Goal: Task Accomplishment & Management: Use online tool/utility

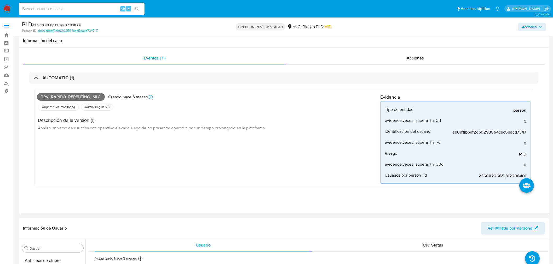
select select "10"
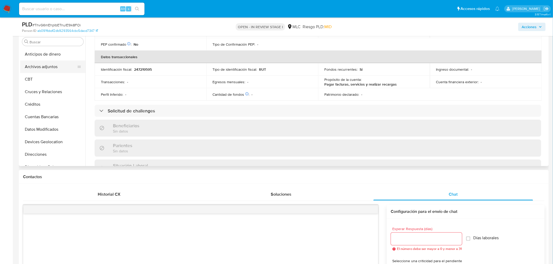
click at [50, 69] on button "Archivos adjuntos" at bounding box center [50, 67] width 61 height 13
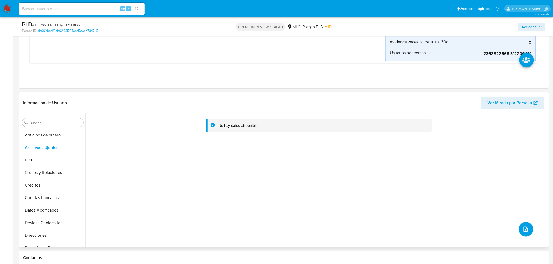
click at [518, 229] on button "upload-file" at bounding box center [525, 229] width 15 height 15
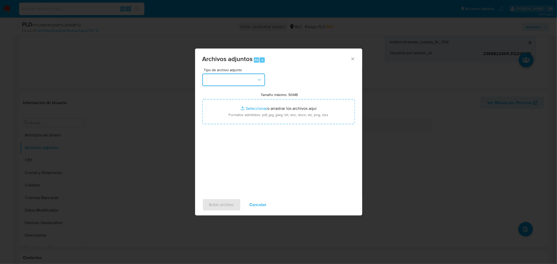
click at [244, 77] on button "button" at bounding box center [233, 80] width 63 height 13
click at [209, 112] on span "OTROS" at bounding box center [212, 109] width 14 height 5
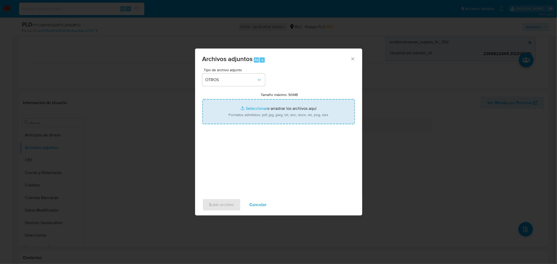
click at [253, 107] on input "Tamaño máximo: 50MB Seleccionar archivos" at bounding box center [278, 111] width 153 height 25
type input "C:\fakepath\2368822665 - 29_08_2025.xlsx"
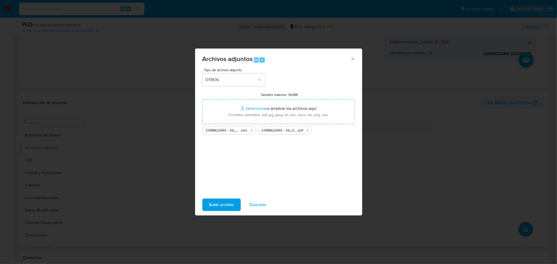
click at [218, 208] on span "Subir archivo" at bounding box center [221, 204] width 25 height 11
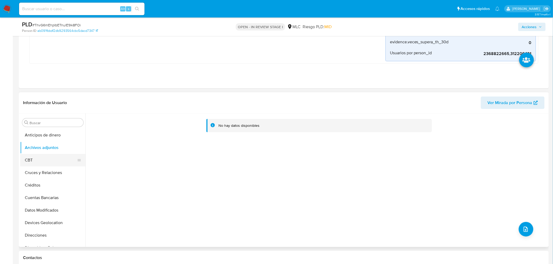
click at [49, 157] on button "CBT" at bounding box center [50, 160] width 61 height 13
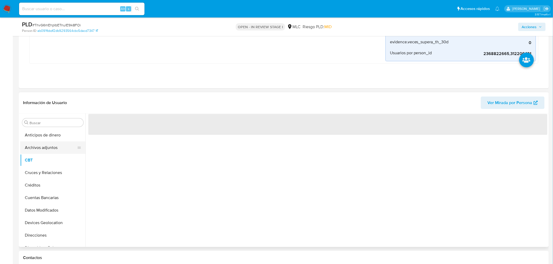
click at [50, 149] on button "Archivos adjuntos" at bounding box center [50, 148] width 61 height 13
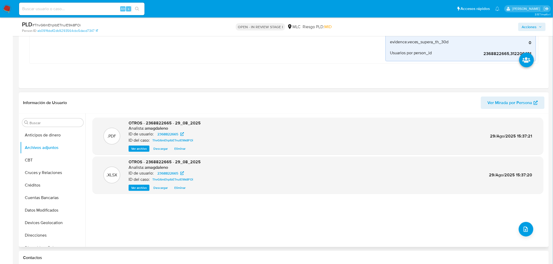
click at [178, 149] on span "Eliminar" at bounding box center [179, 148] width 11 height 5
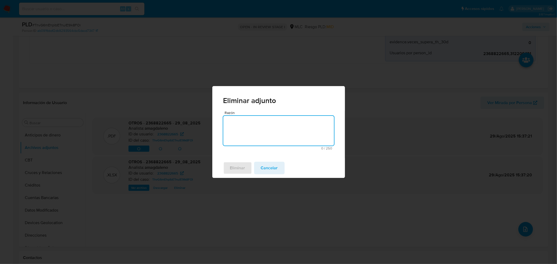
click at [249, 130] on textarea "Razón" at bounding box center [278, 131] width 111 height 30
type textarea "."
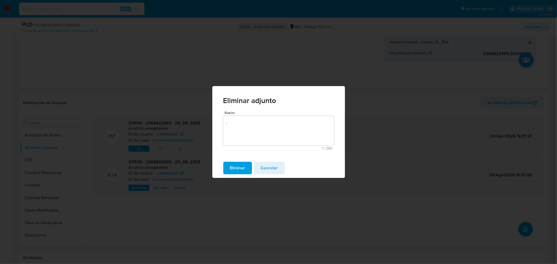
click at [234, 164] on span "Eliminar" at bounding box center [237, 167] width 15 height 11
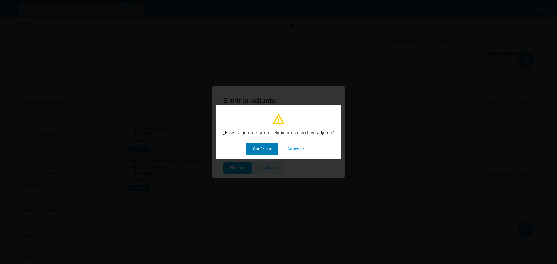
click at [260, 147] on span "Confirmar" at bounding box center [262, 148] width 19 height 11
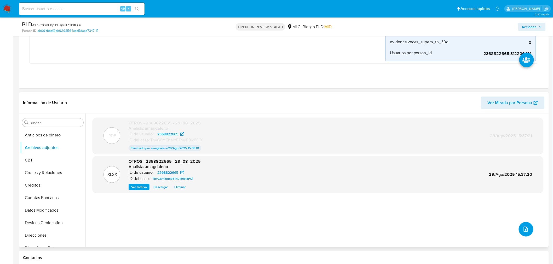
click at [524, 230] on icon "upload-file" at bounding box center [525, 229] width 6 height 6
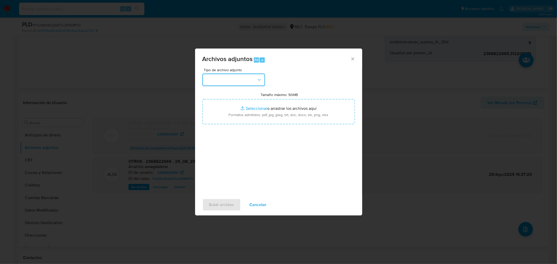
click at [223, 79] on button "button" at bounding box center [233, 80] width 63 height 13
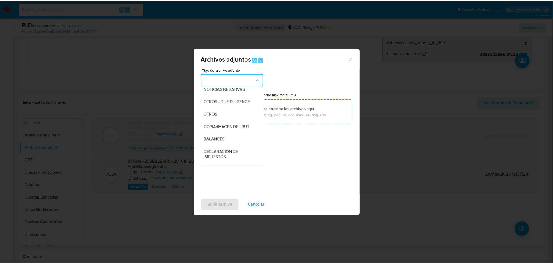
scroll to position [58, 0]
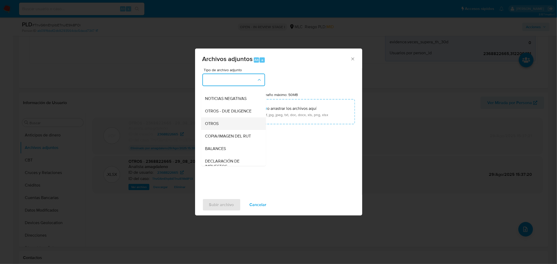
click at [220, 130] on div "OTROS" at bounding box center [231, 123] width 53 height 13
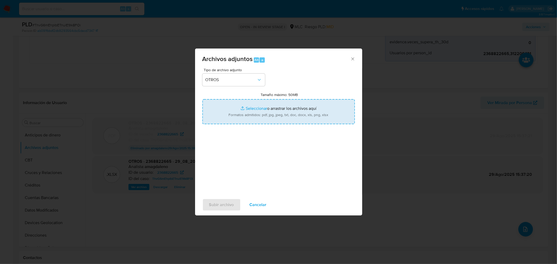
click at [254, 108] on input "Tamaño máximo: 50MB Seleccionar archivos" at bounding box center [278, 111] width 153 height 25
type input "C:\fakepath\2368822665 - 29_08_2025 (1).pdf"
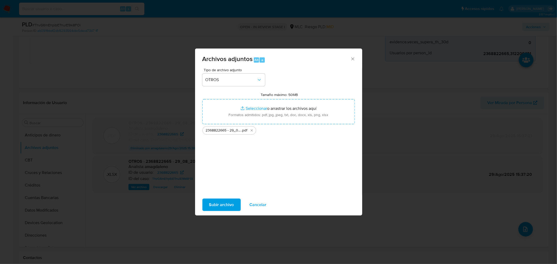
click at [219, 196] on div "Subir archivo Cancelar" at bounding box center [278, 205] width 167 height 20
click at [219, 204] on span "Subir archivo" at bounding box center [221, 204] width 25 height 11
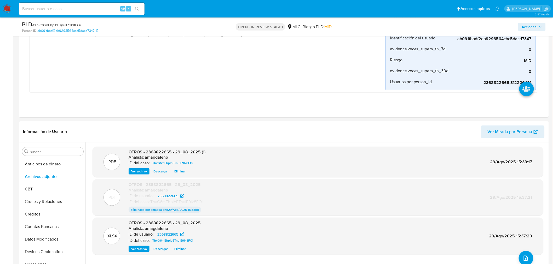
click at [535, 30] on span "Acciones" at bounding box center [529, 27] width 15 height 8
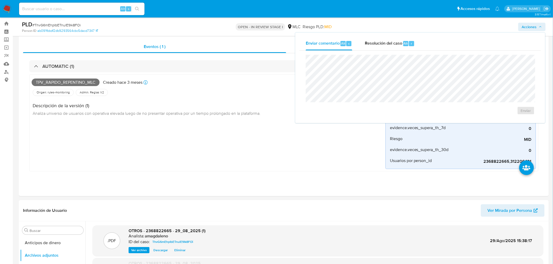
scroll to position [3, 0]
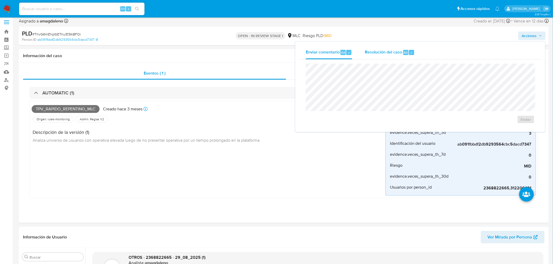
click at [375, 49] on span "Resolución del caso" at bounding box center [383, 52] width 37 height 6
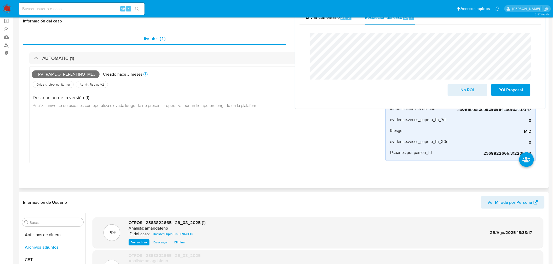
scroll to position [90, 0]
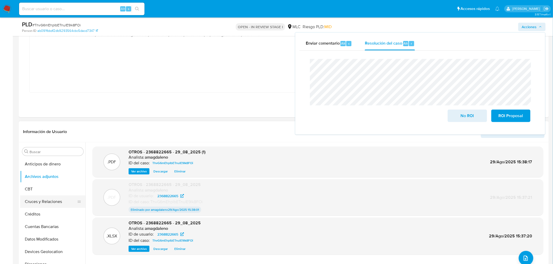
click at [49, 197] on button "Cruces y Relaciones" at bounding box center [50, 202] width 61 height 13
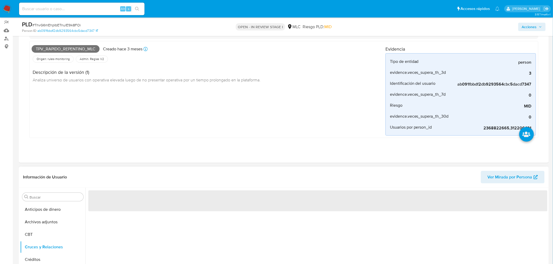
scroll to position [32, 0]
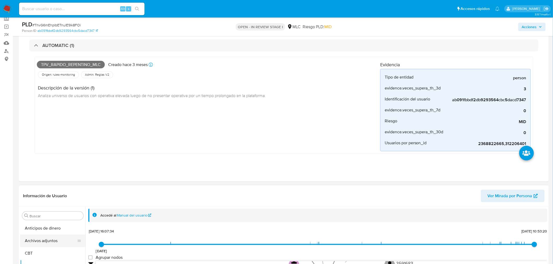
click at [48, 241] on button "Archivos adjuntos" at bounding box center [50, 241] width 61 height 13
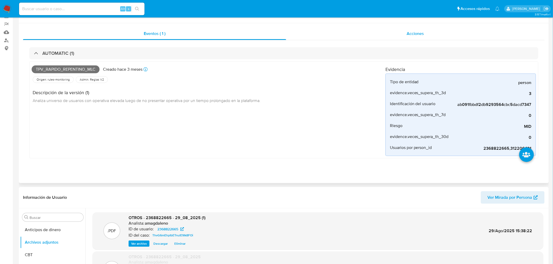
scroll to position [0, 0]
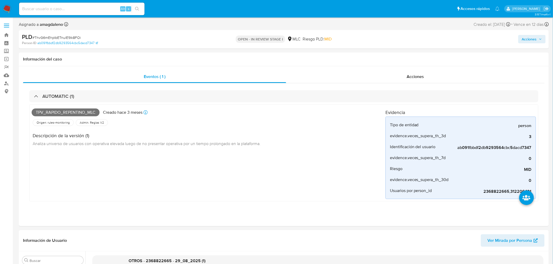
click at [532, 37] on span "Acciones" at bounding box center [529, 39] width 15 height 8
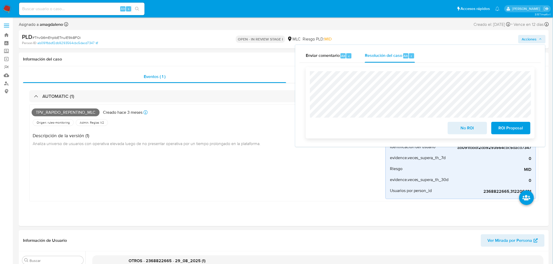
click at [469, 130] on span "No ROI" at bounding box center [467, 128] width 26 height 11
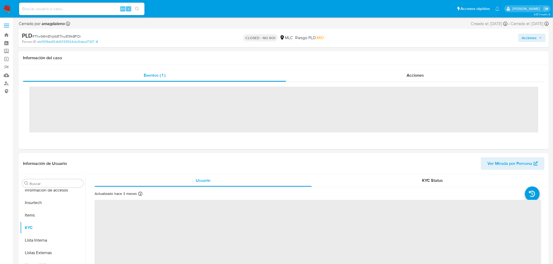
scroll to position [220, 0]
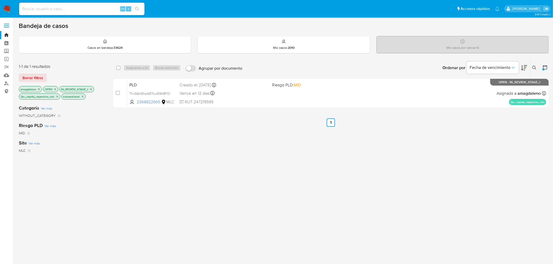
click at [56, 97] on icon "close-filter" at bounding box center [57, 96] width 3 height 3
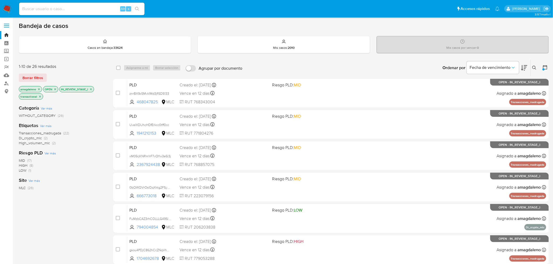
click at [91, 89] on icon "close-filter" at bounding box center [90, 89] width 3 height 3
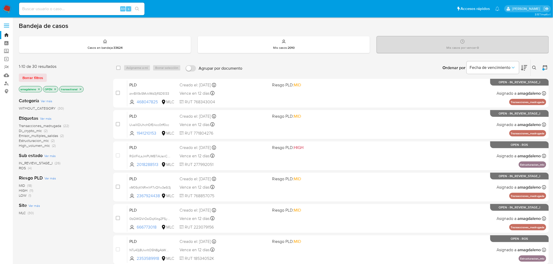
click at [41, 164] on span "IN_REVIEW_STAGE_I" at bounding box center [36, 163] width 34 height 5
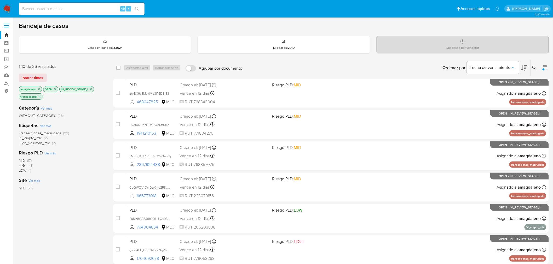
click at [43, 135] on span "Transacciones_madrugada" at bounding box center [40, 133] width 42 height 5
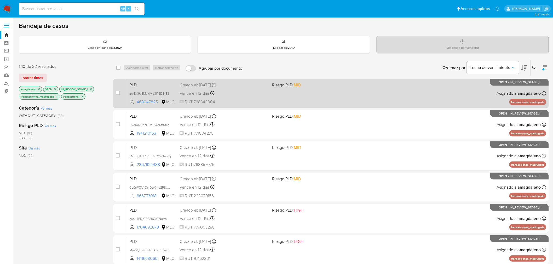
click at [243, 100] on span "RUT 768343004" at bounding box center [223, 102] width 89 height 6
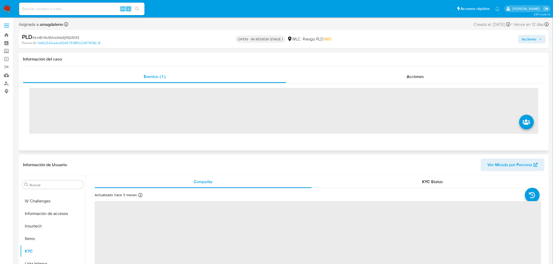
scroll to position [220, 0]
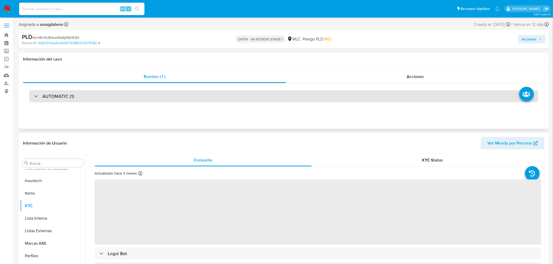
click at [227, 93] on div "AUTOMATIC (1)" at bounding box center [283, 96] width 509 height 12
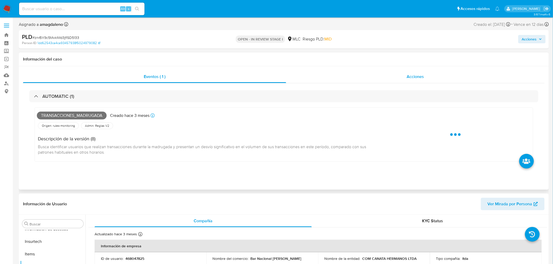
click at [361, 77] on div "Acciones" at bounding box center [415, 77] width 259 height 13
select select "10"
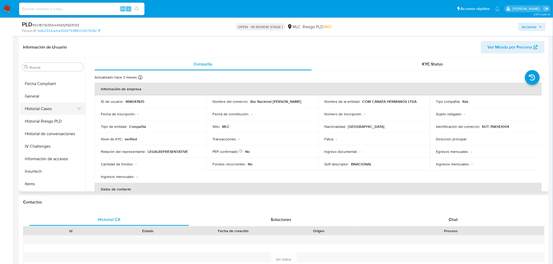
scroll to position [133, 0]
click at [43, 106] on button "Historial Casos" at bounding box center [50, 109] width 61 height 13
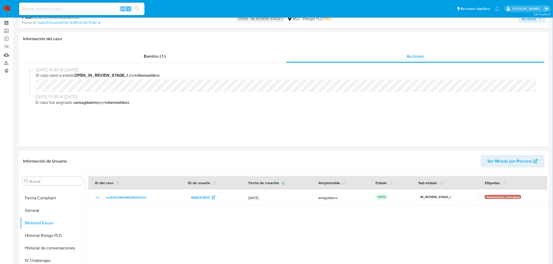
scroll to position [0, 0]
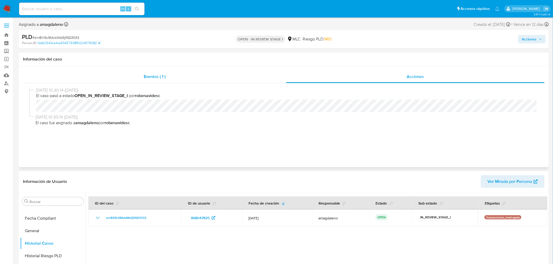
click at [156, 76] on span "Eventos ( 1 )" at bounding box center [155, 77] width 22 height 6
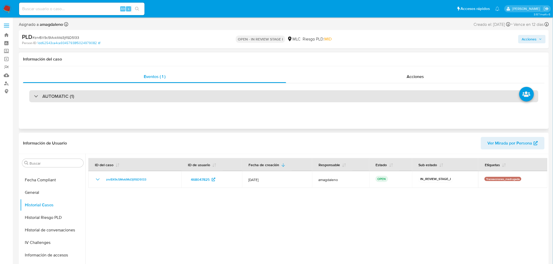
click at [203, 95] on div "AUTOMATIC (1)" at bounding box center [283, 96] width 509 height 12
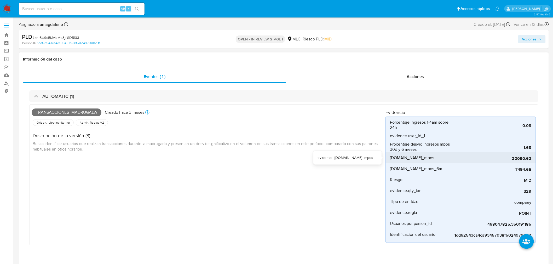
drag, startPoint x: 514, startPoint y: 160, endPoint x: 518, endPoint y: 160, distance: 4.4
click at [518, 160] on span "20090.62" at bounding box center [492, 158] width 78 height 5
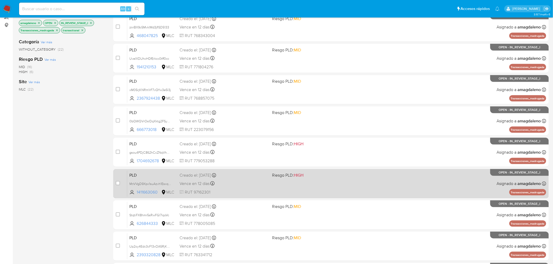
scroll to position [148, 0]
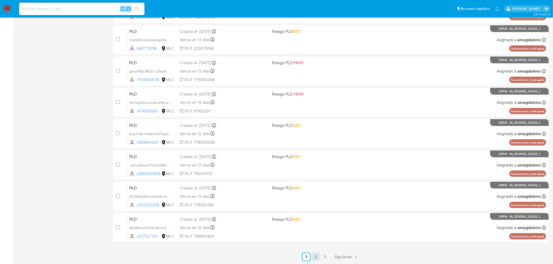
click at [314, 260] on link "2" at bounding box center [315, 257] width 8 height 8
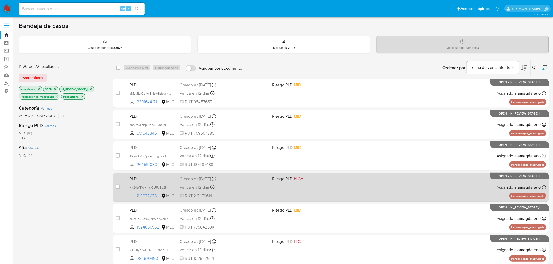
scroll to position [148, 0]
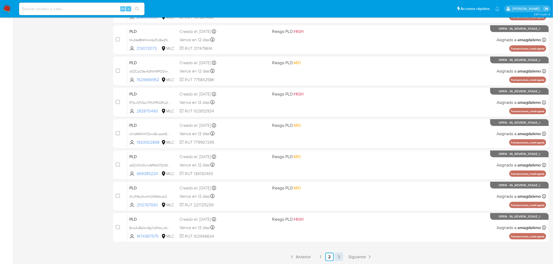
click at [338, 257] on link "3" at bounding box center [339, 257] width 8 height 8
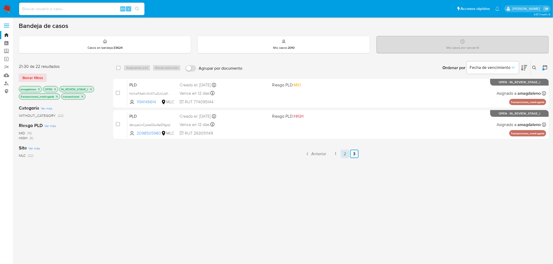
click at [347, 150] on link "2" at bounding box center [345, 154] width 8 height 8
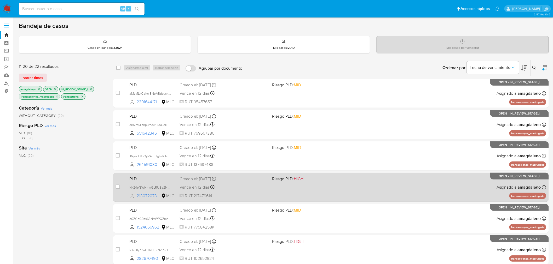
click at [444, 196] on div "PLD Nx24ef8WHnmGLRUBa2N4WmwX 213072073 MLC Riesgo PLD: HIGH Creado el: [DATE] C…" at bounding box center [336, 187] width 419 height 26
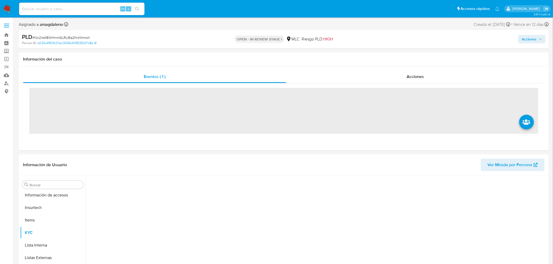
scroll to position [220, 0]
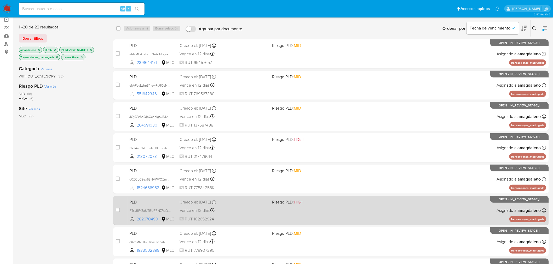
scroll to position [148, 0]
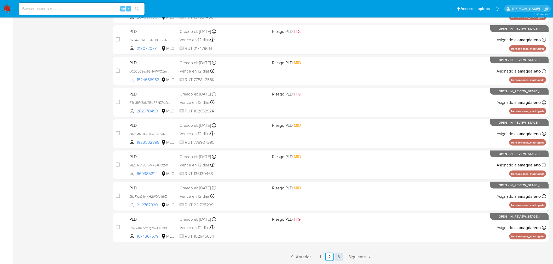
click at [335, 258] on link "3" at bounding box center [339, 257] width 8 height 8
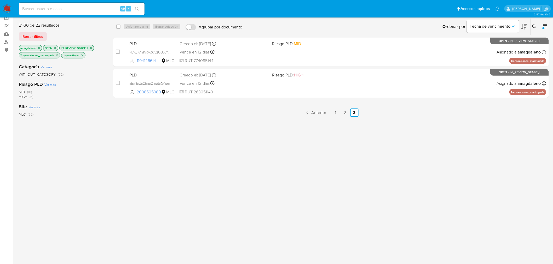
scroll to position [42, 0]
click at [334, 114] on link "1" at bounding box center [335, 112] width 8 height 8
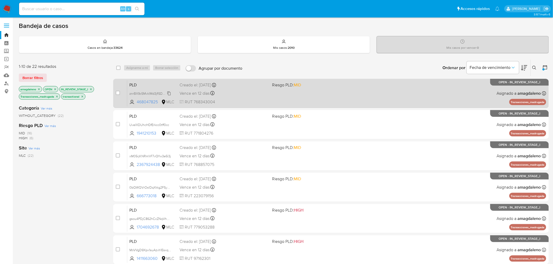
click at [146, 93] on span "znrBX9c5MvklMd3jfISD5133" at bounding box center [149, 93] width 40 height 6
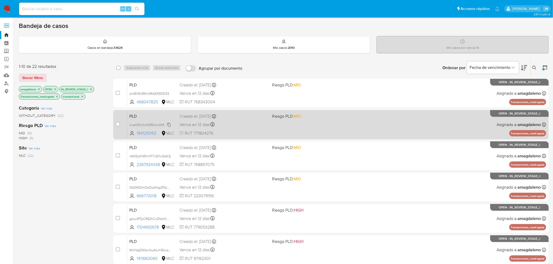
click at [154, 125] on span "UveIXDUhcHDfErkcc0tff0cc" at bounding box center [149, 125] width 40 height 6
click at [254, 132] on span "RUT 771804276" at bounding box center [223, 134] width 89 height 6
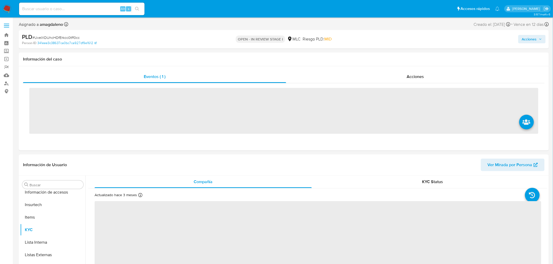
scroll to position [220, 0]
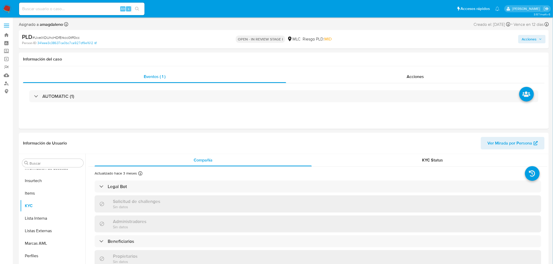
click at [533, 40] on span "Acciones" at bounding box center [529, 39] width 15 height 8
select select "10"
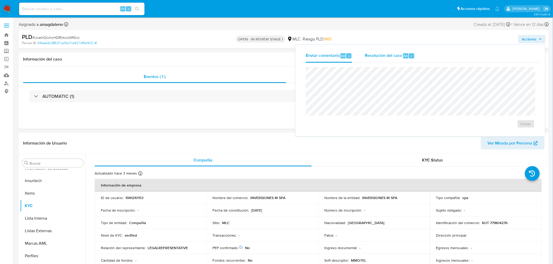
click at [391, 53] on span "Resolución del caso" at bounding box center [383, 56] width 37 height 6
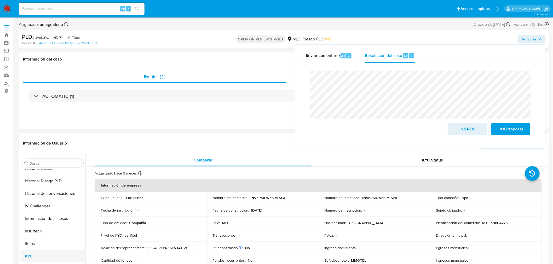
scroll to position [134, 0]
click at [45, 202] on button "Historial Casos" at bounding box center [50, 205] width 61 height 13
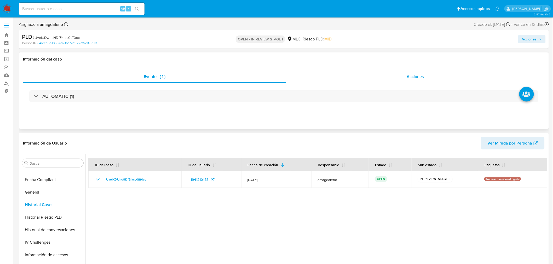
click at [374, 77] on div "Acciones" at bounding box center [415, 77] width 259 height 13
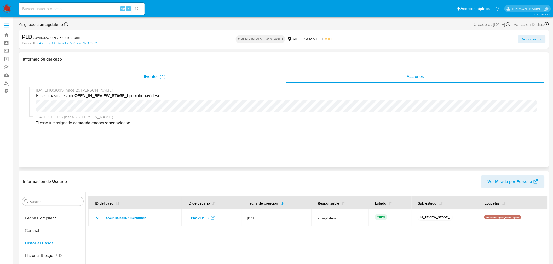
click at [209, 75] on div "Eventos ( 1 )" at bounding box center [154, 77] width 263 height 13
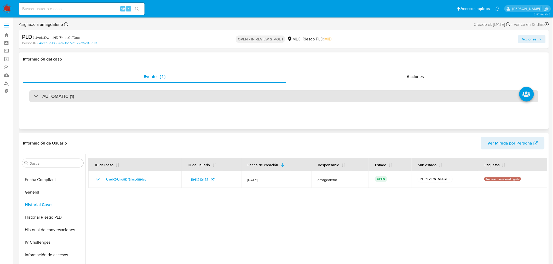
click at [228, 94] on div "AUTOMATIC (1)" at bounding box center [283, 96] width 509 height 12
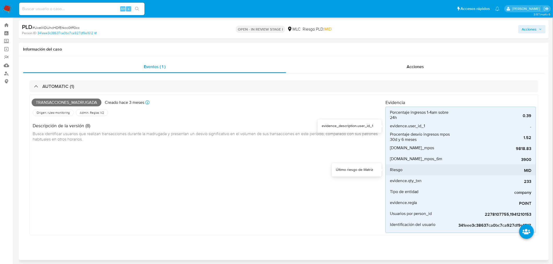
scroll to position [0, 0]
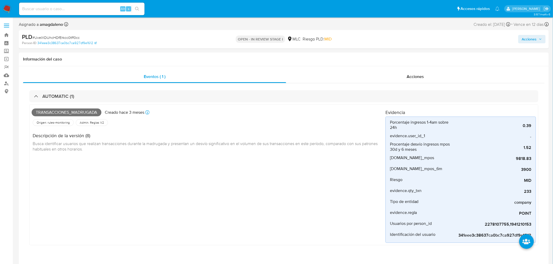
click at [529, 39] on span "Acciones" at bounding box center [529, 39] width 15 height 8
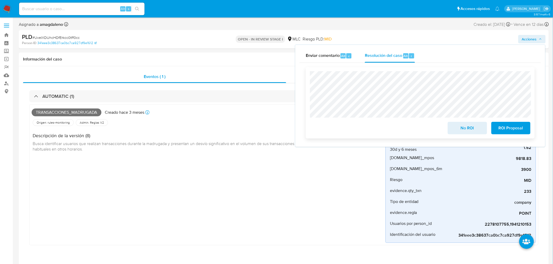
click at [456, 131] on span "No ROI" at bounding box center [467, 128] width 26 height 11
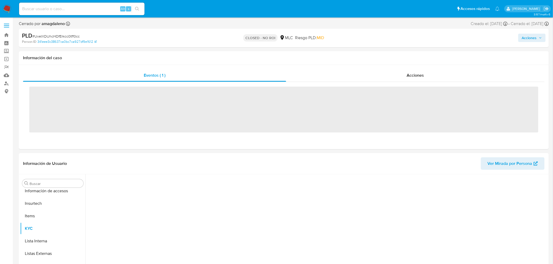
scroll to position [220, 0]
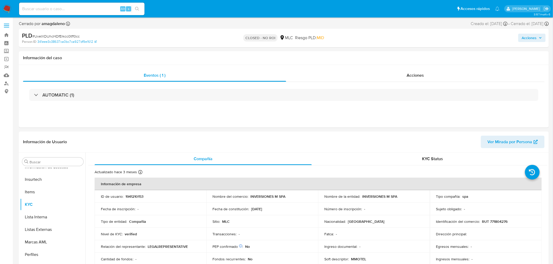
select select "10"
click at [530, 39] on span "Acciones" at bounding box center [529, 38] width 15 height 8
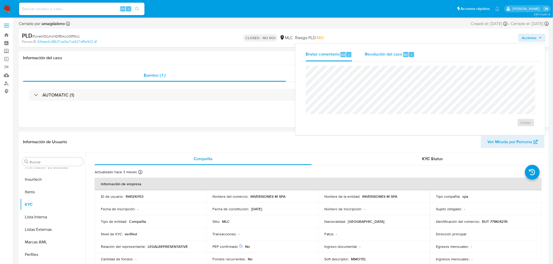
click at [382, 53] on span "Resolución del caso" at bounding box center [383, 54] width 37 height 6
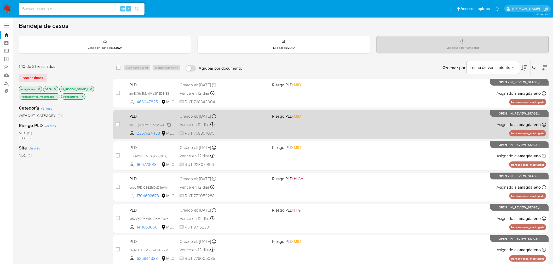
click at [148, 124] on span "xM05rjKNRm1rF7vQYw3e5l3j" at bounding box center [150, 125] width 42 height 6
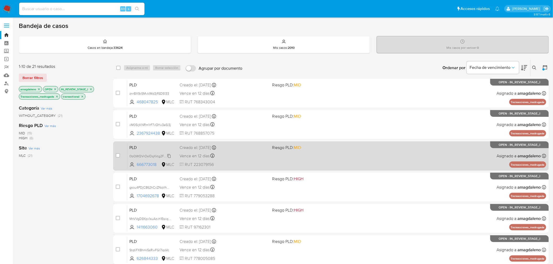
click at [154, 155] on span "0bQWQVrOslDqXktg2FSyH0AA" at bounding box center [152, 156] width 46 height 6
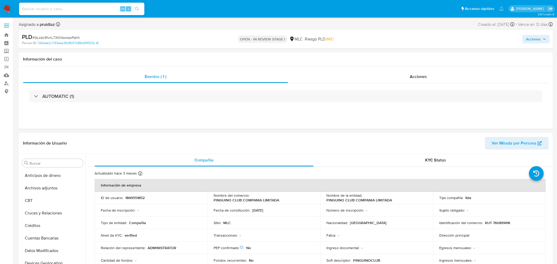
select select "10"
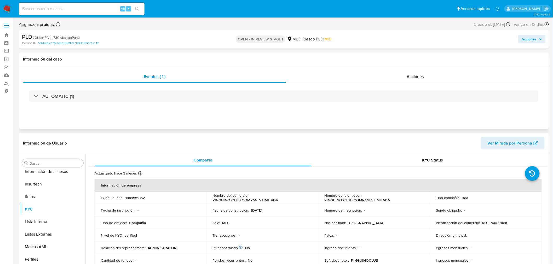
scroll to position [220, 0]
click at [522, 40] on span "Acciones" at bounding box center [529, 39] width 15 height 8
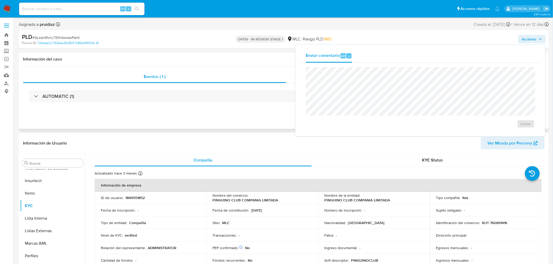
click at [186, 84] on div "AUTOMATIC (1)" at bounding box center [283, 96] width 521 height 26
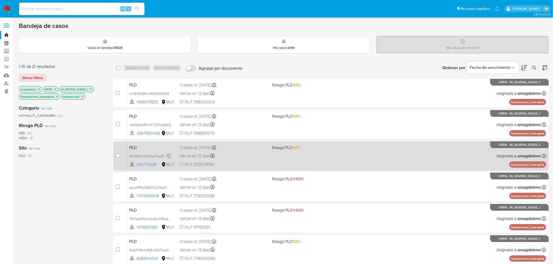
click at [139, 155] on span "0bQWQVrOslDqXktg2FSyH0AA" at bounding box center [152, 156] width 46 height 6
click at [254, 163] on span "RUT 223079156" at bounding box center [223, 165] width 89 height 6
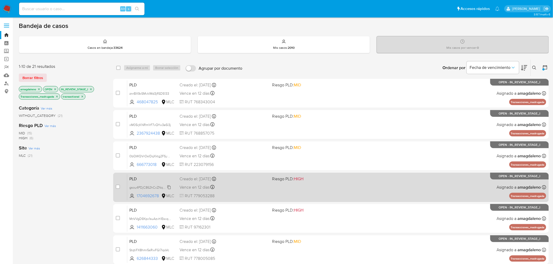
click at [153, 189] on span "gsou4PDjC862hCcZNqVhFImG" at bounding box center [151, 187] width 45 height 6
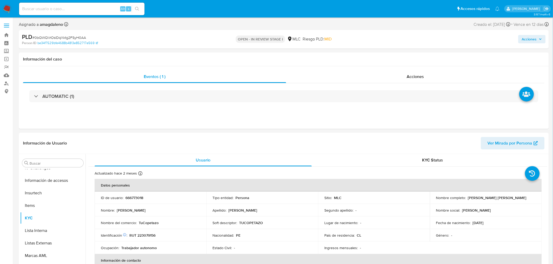
click at [522, 38] on span "Acciones" at bounding box center [529, 39] width 15 height 8
select select "10"
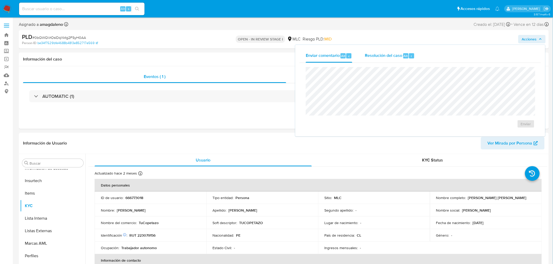
click at [371, 60] on div "Resolución del caso Alt r" at bounding box center [390, 56] width 50 height 14
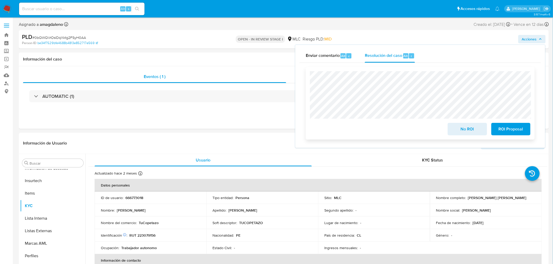
click at [459, 133] on span "No ROI" at bounding box center [467, 129] width 26 height 11
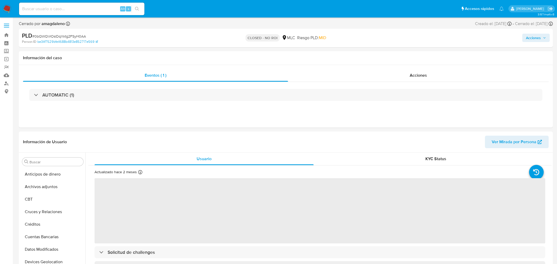
select select "10"
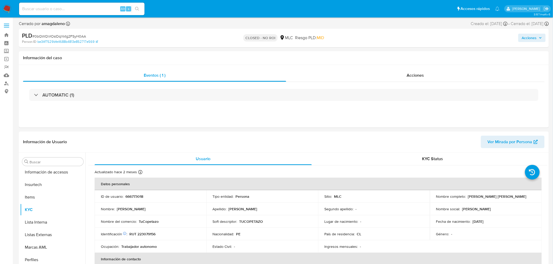
scroll to position [220, 0]
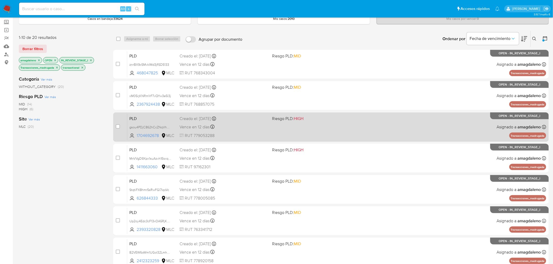
scroll to position [58, 0]
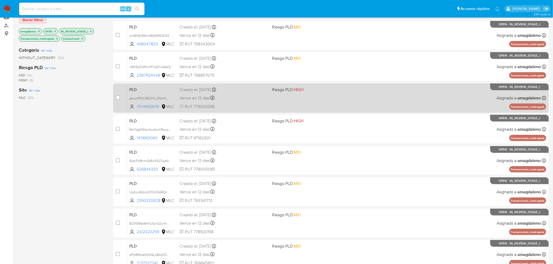
click at [242, 97] on div "Vence en 12 días Vence el 10/09/2025 06:08:40" at bounding box center [223, 98] width 89 height 7
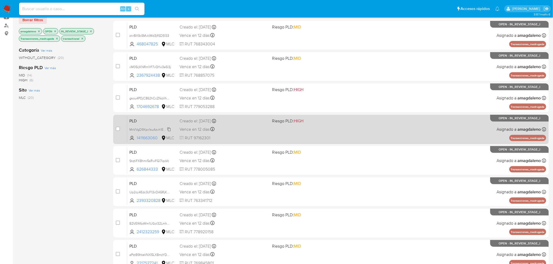
click at [149, 129] on span "MnVVgD9Xpx1suAzvh1EsxqqY" at bounding box center [150, 129] width 43 height 6
click at [243, 131] on div "Vence en 12 días Vence el 10/09/2025 06:08:34" at bounding box center [223, 129] width 89 height 7
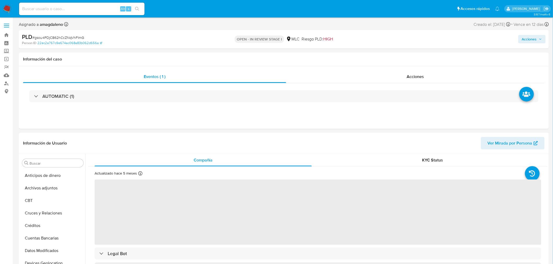
select select "10"
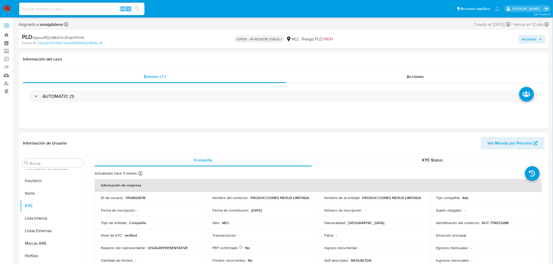
click at [537, 37] on span "Acciones" at bounding box center [529, 39] width 15 height 8
click at [380, 60] on div "Resolución del caso Alt r" at bounding box center [390, 56] width 50 height 14
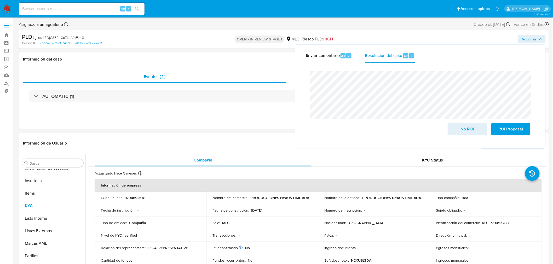
click at [60, 35] on span "# gsou4PDjC862hCcZNqVhFImG" at bounding box center [58, 37] width 52 height 5
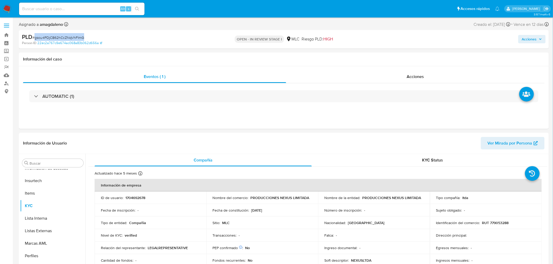
click at [60, 35] on span "# gsou4PDjC862hCcZNqVhFImG" at bounding box center [58, 37] width 52 height 5
copy span "gsou4PDjC862hCcZNqVhFImG"
click at [521, 34] on div "Acciones" at bounding box center [458, 39] width 173 height 12
click at [525, 39] on span "Acciones" at bounding box center [529, 39] width 15 height 8
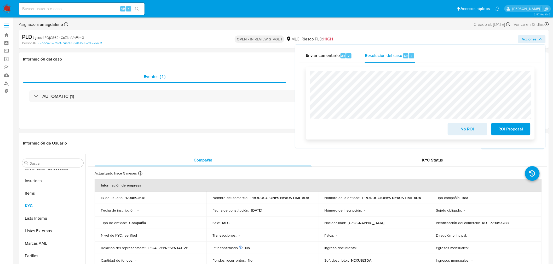
click at [464, 133] on span "No ROI" at bounding box center [467, 129] width 26 height 11
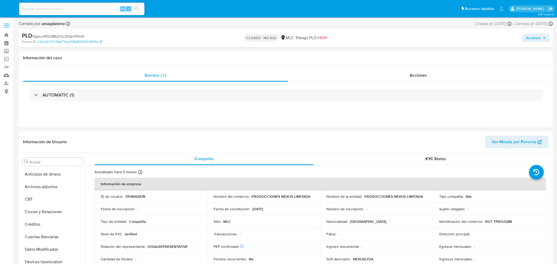
select select "10"
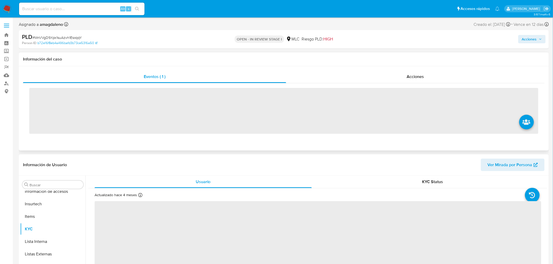
scroll to position [220, 0]
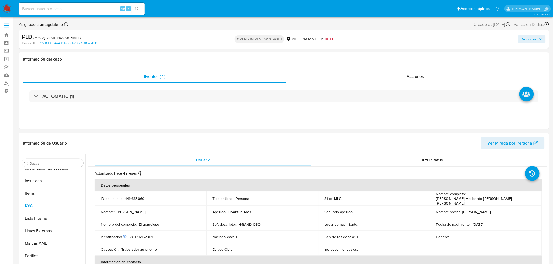
select select "10"
click at [525, 40] on span "Acciones" at bounding box center [529, 39] width 15 height 8
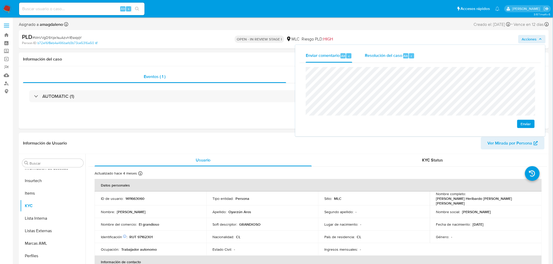
click at [383, 57] on span "Resolución del caso" at bounding box center [383, 56] width 37 height 6
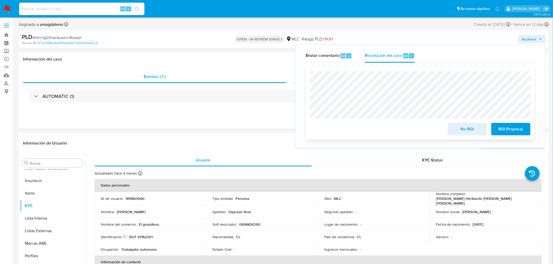
click at [475, 133] on span "No ROI" at bounding box center [467, 129] width 26 height 11
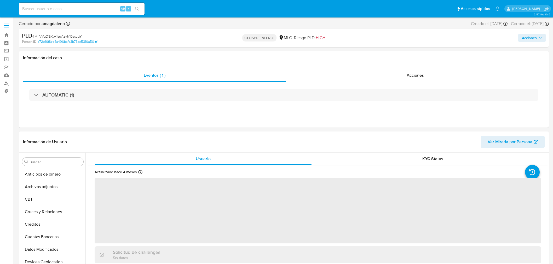
select select "10"
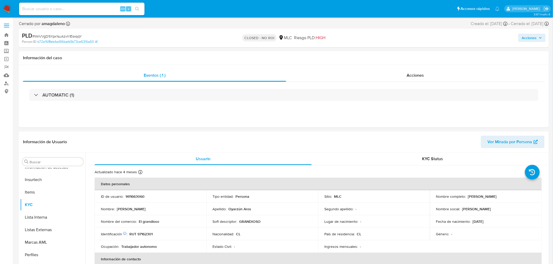
scroll to position [220, 0]
click at [67, 36] on span "# MnVVgD9Xpx1suAzvh1EsxqqY" at bounding box center [56, 36] width 49 height 5
click at [105, 33] on div "PLD # MnVVgD9Xpx1suAzvh1EsxqqY" at bounding box center [108, 36] width 173 height 8
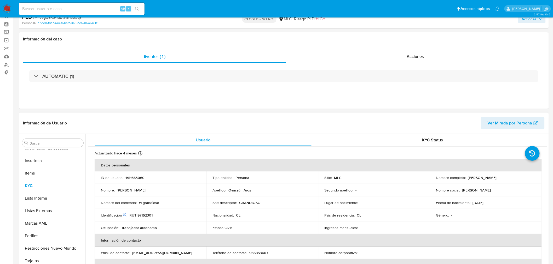
scroll to position [29, 0]
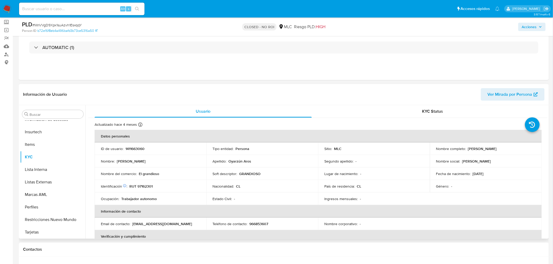
click at [155, 175] on p "El grandioso" at bounding box center [149, 174] width 20 height 5
drag, startPoint x: 165, startPoint y: 174, endPoint x: 151, endPoint y: 174, distance: 14.1
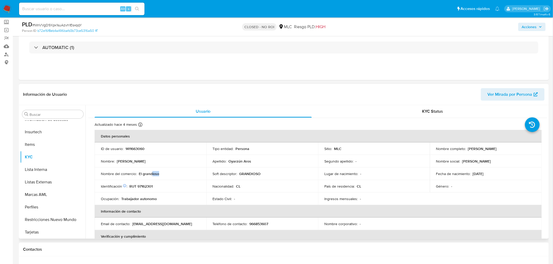
click at [151, 174] on div "Nombre del comercio : El grandioso" at bounding box center [150, 174] width 99 height 5
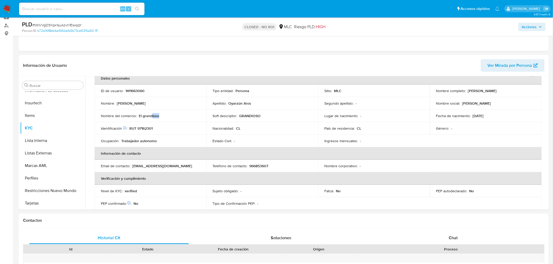
click at [534, 25] on span "Acciones" at bounding box center [529, 27] width 15 height 8
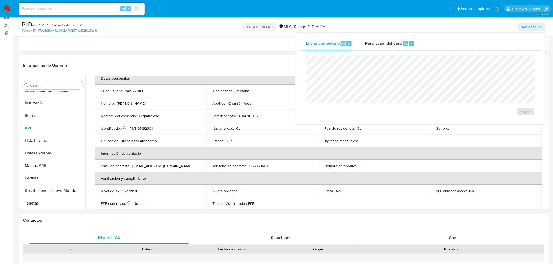
click at [372, 34] on div "Enviar comentario Alt c Resolución del caso Alt r Enviar" at bounding box center [420, 79] width 250 height 92
click at [375, 46] on span "Resolución del caso" at bounding box center [383, 43] width 37 height 6
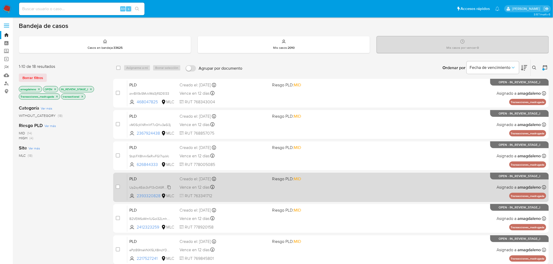
click at [155, 189] on span "Up2oy4Edc3cF13xOA5RjKmFw" at bounding box center [151, 187] width 44 height 6
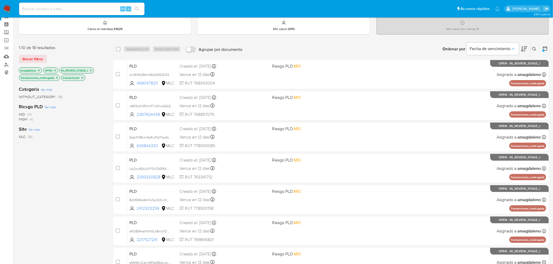
scroll to position [29, 0]
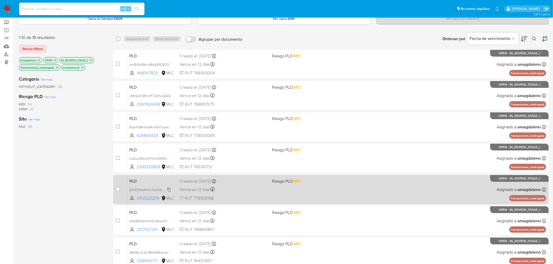
click at [147, 189] on span "B2VEW6oWm1UGoI32Lmh4UoLc" at bounding box center [152, 190] width 47 height 6
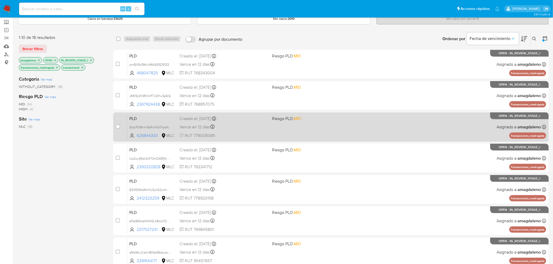
scroll to position [58, 0]
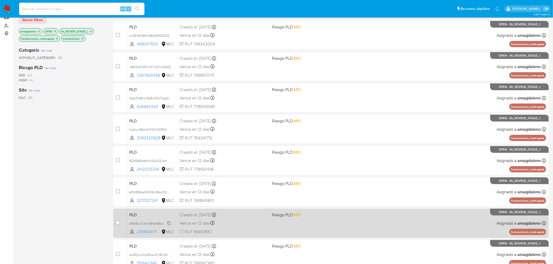
click at [147, 224] on span "aMzMLxCahcIBNeABdoysx7H5" at bounding box center [151, 223] width 45 height 6
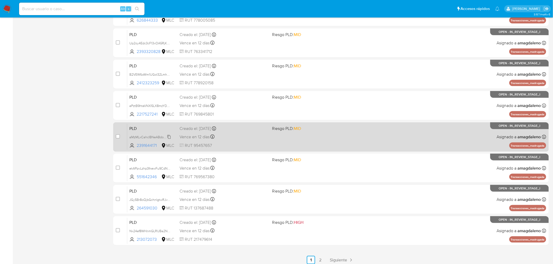
scroll to position [145, 0]
click at [147, 135] on span "aMzMLxCahcIBNeABdoysx7H5" at bounding box center [151, 136] width 45 height 6
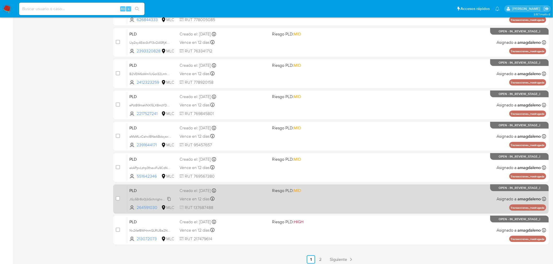
click at [153, 199] on span "JGy5Br8oQjbGchnIgtwRJvUw" at bounding box center [150, 199] width 43 height 6
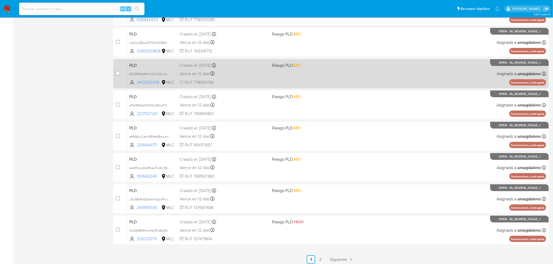
scroll to position [148, 0]
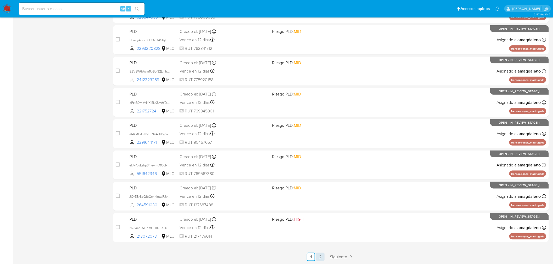
click at [319, 259] on link "2" at bounding box center [320, 257] width 8 height 8
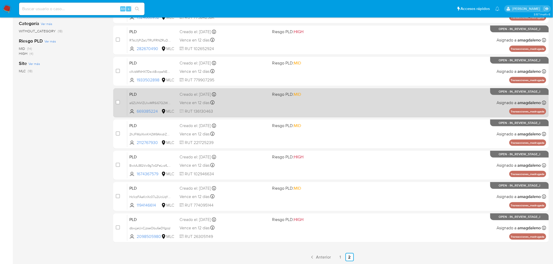
scroll to position [85, 0]
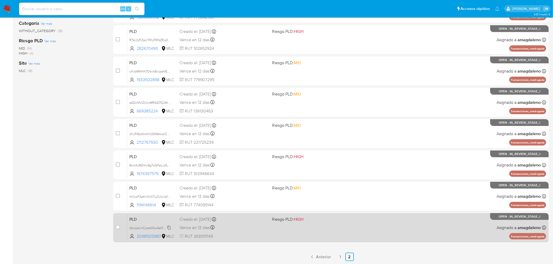
click at [144, 230] on span "dbwjjeUxCjzseObu6eDYgzql" at bounding box center [149, 228] width 41 height 6
click at [275, 230] on div "PLD dbwjjeUxCjzseObu6eDYgzql 2098505980 MLC Riesgo PLD: HIGH Creado el: 12/06/2…" at bounding box center [336, 228] width 419 height 26
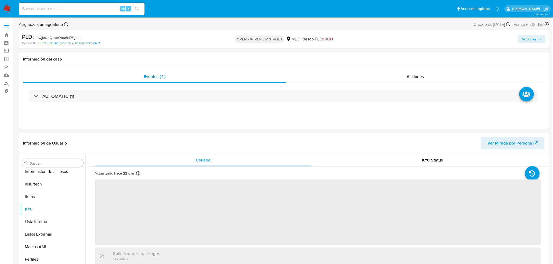
scroll to position [220, 0]
click at [528, 43] on span "Acciones" at bounding box center [529, 39] width 15 height 8
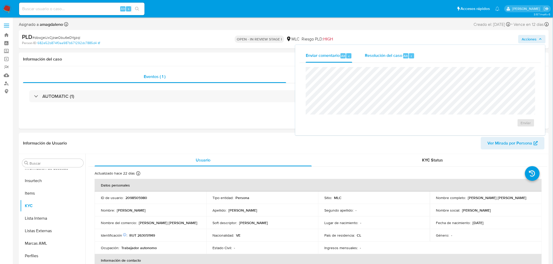
select select "10"
drag, startPoint x: 388, startPoint y: 58, endPoint x: 388, endPoint y: 63, distance: 5.5
click at [388, 58] on span "Resolución del caso" at bounding box center [383, 56] width 37 height 6
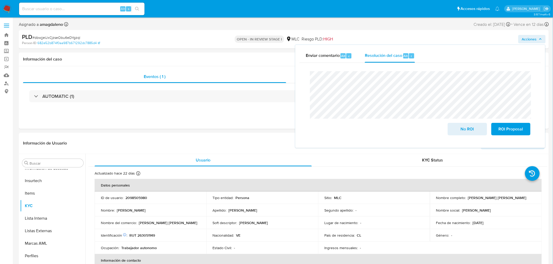
click at [46, 37] on span "# dbwjjeUxCjzseObu6eDYgzql" at bounding box center [56, 37] width 48 height 5
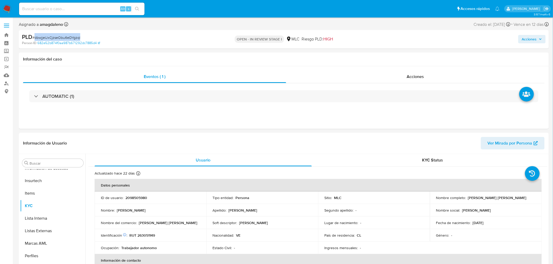
click at [46, 37] on span "# dbwjjeUxCjzseObu6eDYgzql" at bounding box center [56, 37] width 48 height 5
copy span "dbwjjeUxCjzseObu6eDYgzql"
click at [535, 41] on span "Acciones" at bounding box center [529, 39] width 15 height 8
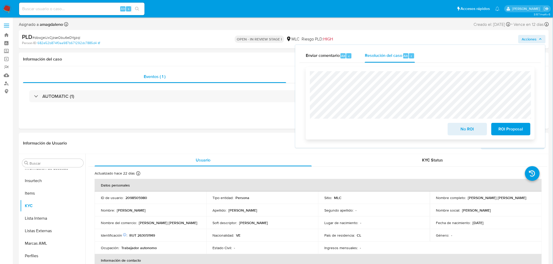
click at [459, 127] on span "No ROI" at bounding box center [467, 129] width 26 height 11
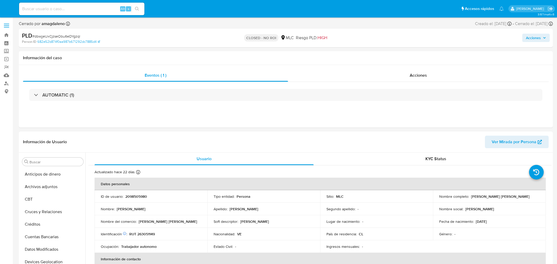
select select "10"
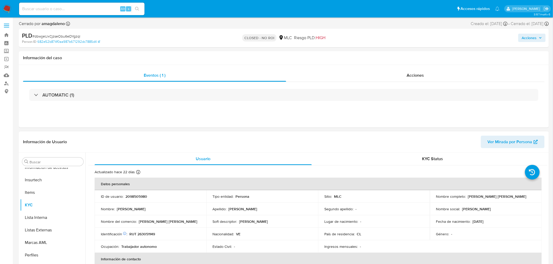
scroll to position [220, 0]
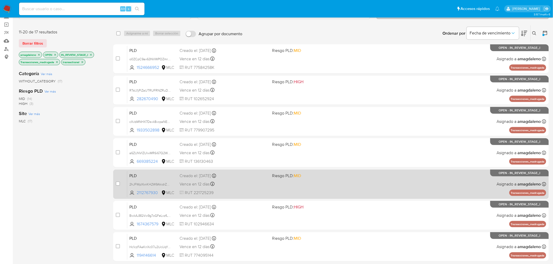
scroll to position [54, 0]
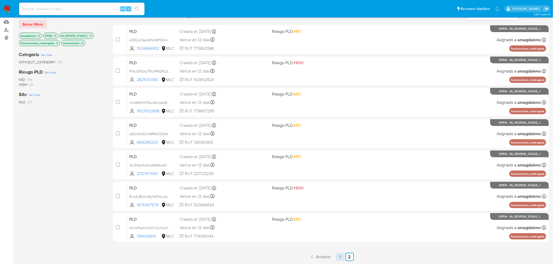
click at [343, 261] on link "1" at bounding box center [340, 257] width 8 height 8
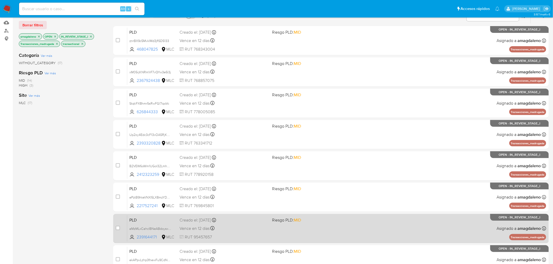
scroll to position [148, 0]
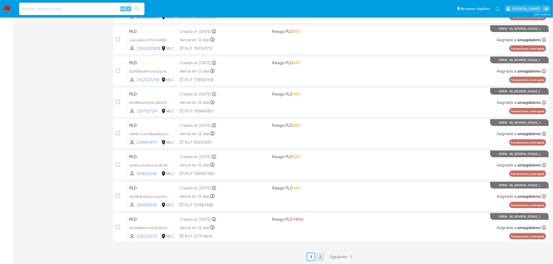
click at [319, 260] on link "2" at bounding box center [320, 257] width 8 height 8
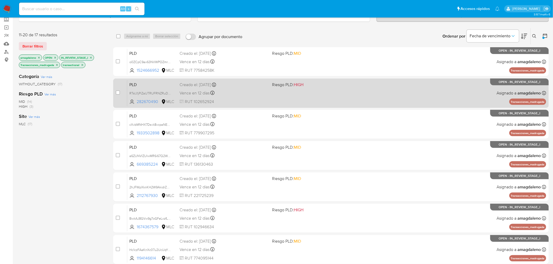
scroll to position [54, 0]
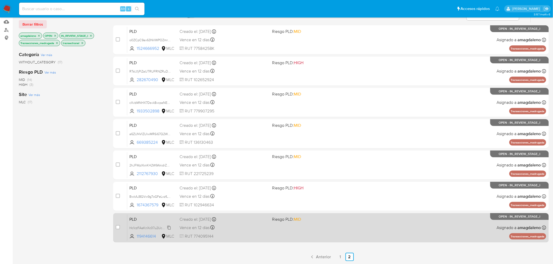
click at [151, 228] on span "Hc1czFAaKnXc07u2UcUqYGuS" at bounding box center [151, 228] width 44 height 6
click at [252, 233] on div "PLD Hc1czFAaKnXc07u2UcUqYGuS 1194146614 MLC Riesgo PLD: MID Creado el: [DATE] C…" at bounding box center [336, 228] width 419 height 26
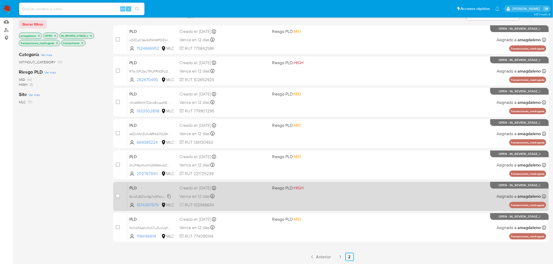
click at [145, 196] on span "BwkAJ8GVw9g7oGFeLxzfLhxn" at bounding box center [151, 197] width 44 height 6
click at [232, 199] on div "Vence en 12 días Vence el 10/09/2025 06:04:04" at bounding box center [223, 196] width 89 height 7
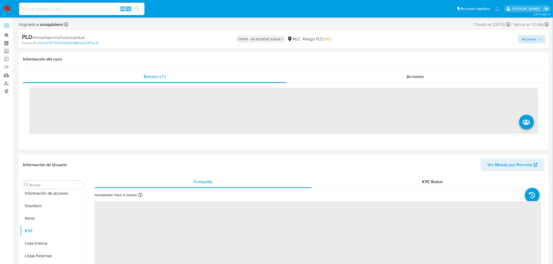
scroll to position [220, 0]
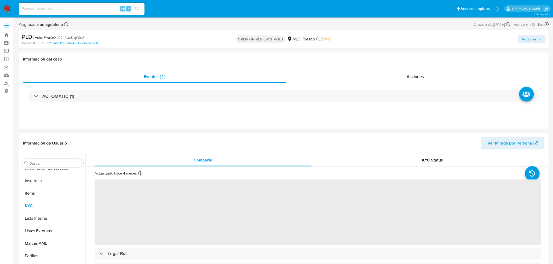
click at [523, 41] on span "Acciones" at bounding box center [529, 39] width 15 height 8
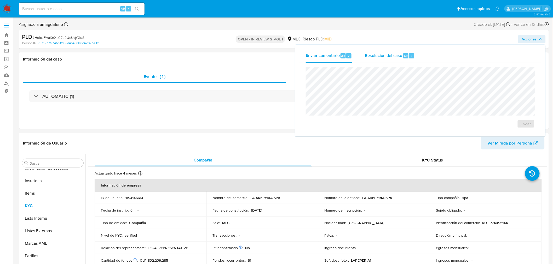
click at [374, 57] on span "Resolución del caso" at bounding box center [383, 56] width 37 height 6
select select "10"
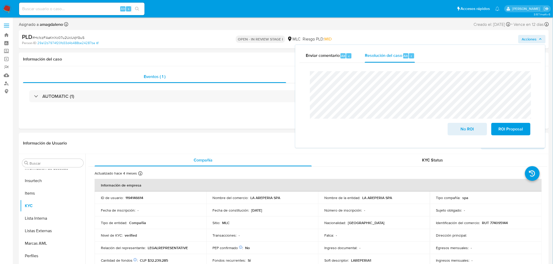
click at [45, 38] on span "# Hc1czFAaKnXc07u2UcUqYGuS" at bounding box center [58, 37] width 52 height 5
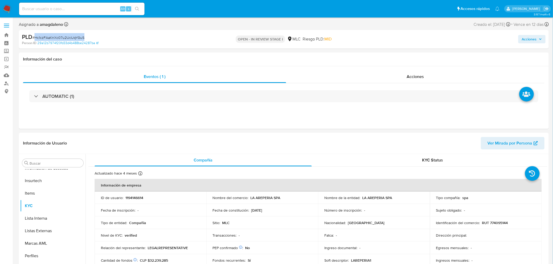
click at [45, 38] on span "# Hc1czFAaKnXc07u2UcUqYGuS" at bounding box center [58, 37] width 52 height 5
click at [534, 39] on span "Acciones" at bounding box center [529, 39] width 15 height 8
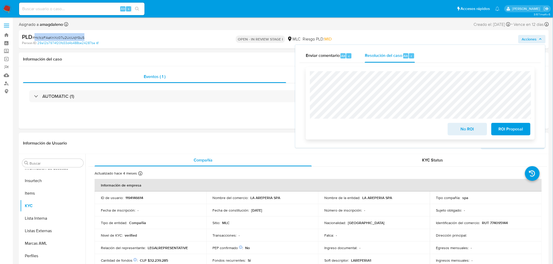
click at [464, 134] on span "No ROI" at bounding box center [467, 129] width 26 height 11
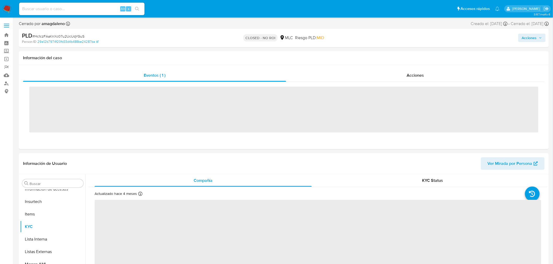
scroll to position [220, 0]
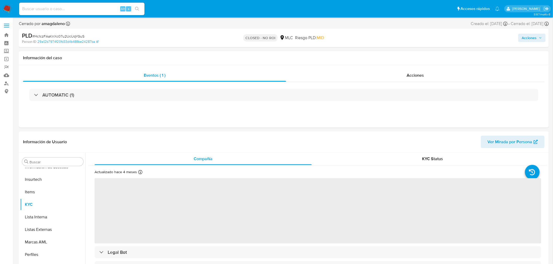
select select "10"
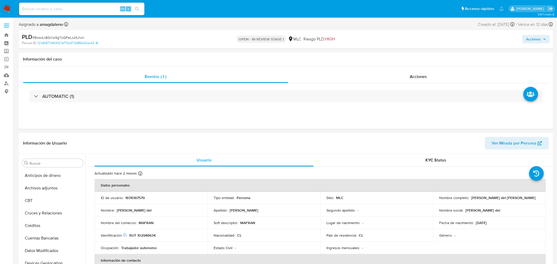
select select "10"
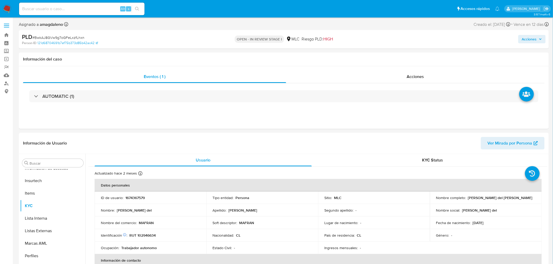
click at [533, 40] on span "Acciones" at bounding box center [529, 39] width 15 height 8
click at [390, 57] on span "Resolución del caso" at bounding box center [383, 56] width 37 height 6
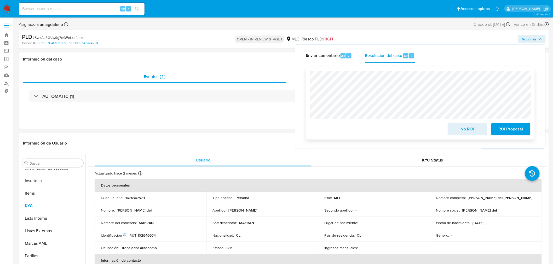
click at [471, 133] on span "No ROI" at bounding box center [467, 129] width 26 height 11
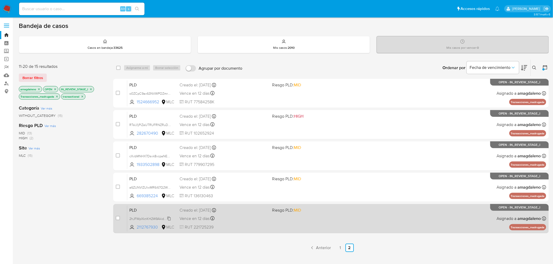
click at [150, 220] on span "2hJFWpXknKH2W9AkidrZAuZO" at bounding box center [152, 219] width 46 height 6
click at [245, 219] on div "Vence en 12 días Vence el 10/09/2025 06:04:30" at bounding box center [223, 218] width 89 height 7
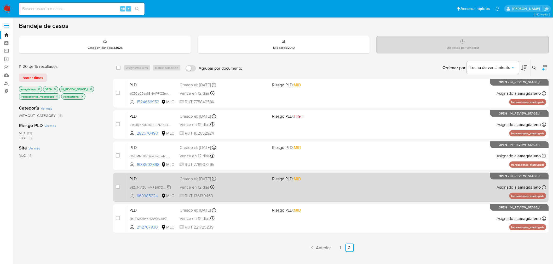
click at [144, 189] on span "a6ZUNVlZUlwMR6i67Q2WxjZN" at bounding box center [151, 187] width 45 height 6
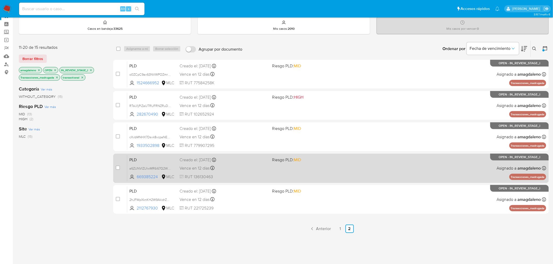
scroll to position [29, 0]
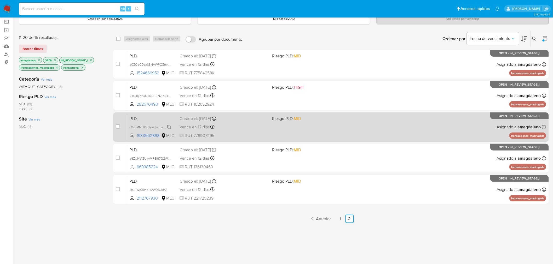
click at [146, 125] on span "cXvbMNHX7Dsvk8vcpaNEaMWP" at bounding box center [152, 127] width 47 height 6
click at [227, 127] on div "Vence en 12 días Vence el 10/09/2025 06:05:42" at bounding box center [223, 127] width 89 height 7
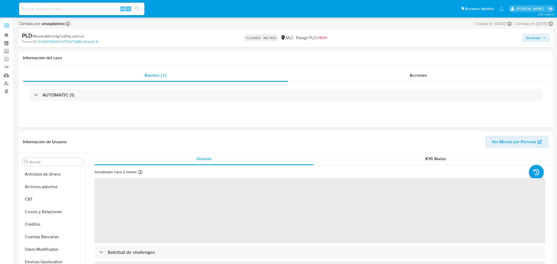
select select "10"
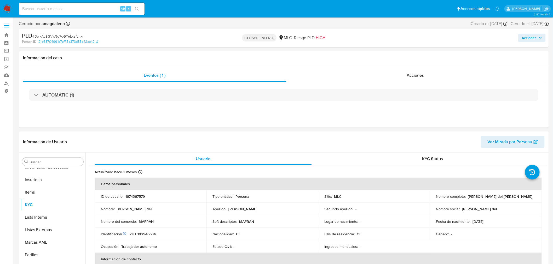
scroll to position [220, 0]
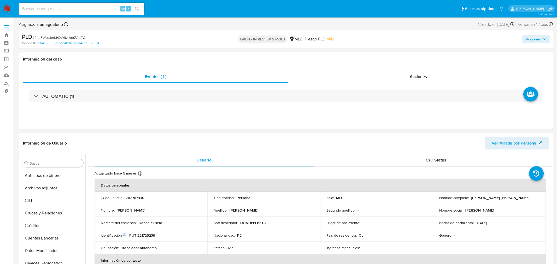
select select "10"
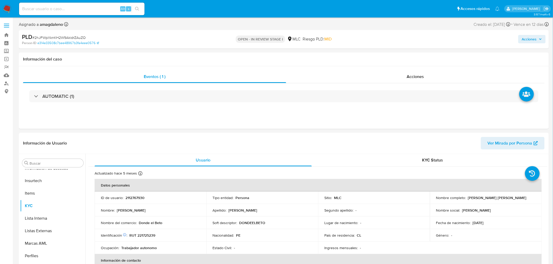
click at [532, 41] on span "Acciones" at bounding box center [529, 39] width 15 height 8
click at [375, 56] on span "Resolución del caso" at bounding box center [383, 56] width 37 height 6
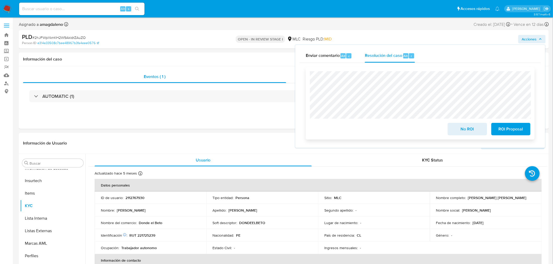
click at [463, 131] on span "No ROI" at bounding box center [467, 129] width 26 height 11
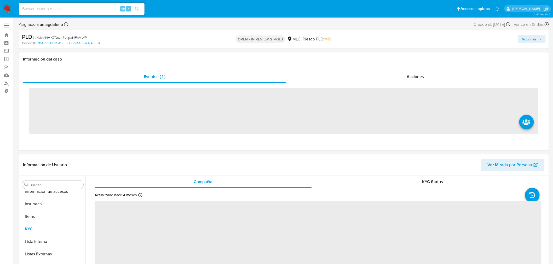
scroll to position [220, 0]
click at [527, 41] on span "Acciones" at bounding box center [529, 39] width 15 height 8
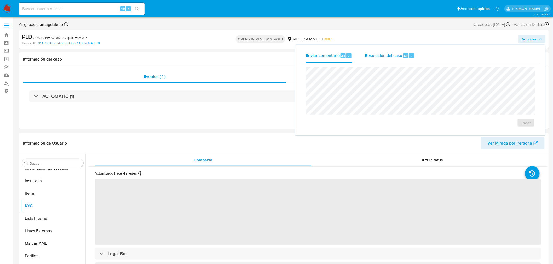
click at [368, 62] on div "Resolución del caso Alt r" at bounding box center [390, 56] width 50 height 14
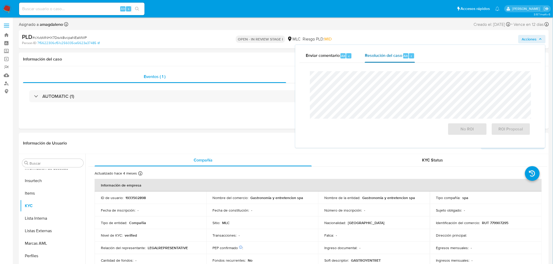
select select "10"
click at [470, 132] on span "No ROI" at bounding box center [467, 129] width 26 height 11
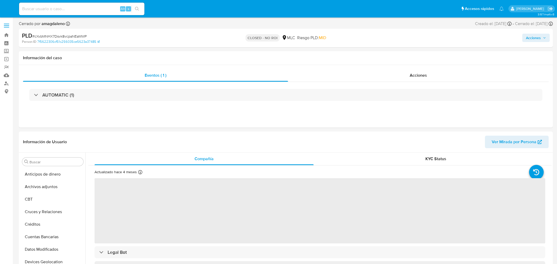
select select "10"
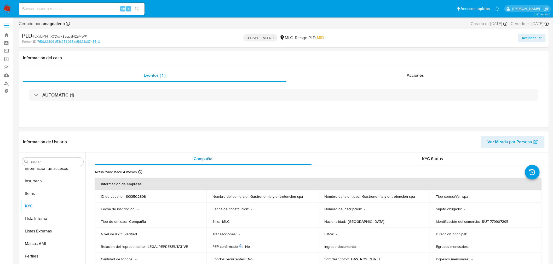
scroll to position [220, 0]
click at [533, 38] on span "Acciones" at bounding box center [529, 38] width 15 height 8
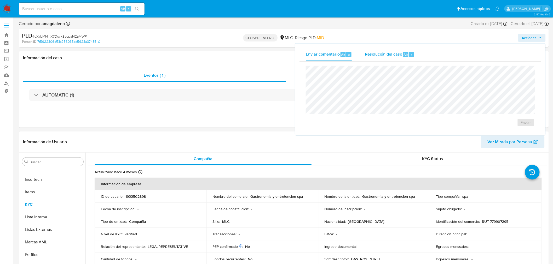
click at [371, 54] on span "Resolución del caso" at bounding box center [383, 54] width 37 height 6
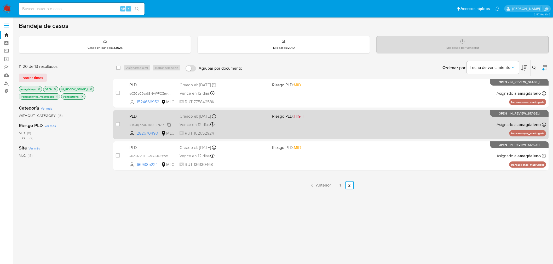
click at [141, 124] on span "RTsIJ1jPiZaUTRUFRNZRuDEu" at bounding box center [150, 125] width 42 height 6
click at [246, 128] on div "PLD RTsIJ1jPiZaUTRUFRNZRuDEu 282670490 MLC Riesgo PLD: HIGH Creado el: [DATE] C…" at bounding box center [336, 125] width 419 height 26
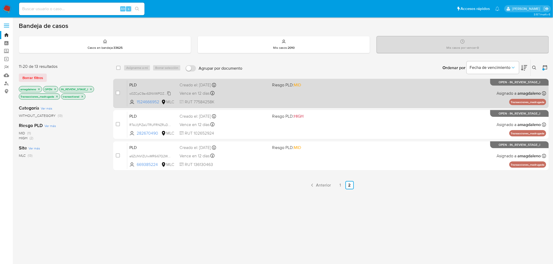
click at [142, 93] on span "o0ZCpC9ax63NVWPOZmr6Uwzy" at bounding box center [153, 93] width 48 height 6
click at [239, 98] on div "PLD o0ZCpC9ax63NVWPOZmr6Uwzy 1524666952 MLC Riesgo PLD: MID Creado el: 12/06/20…" at bounding box center [336, 93] width 419 height 26
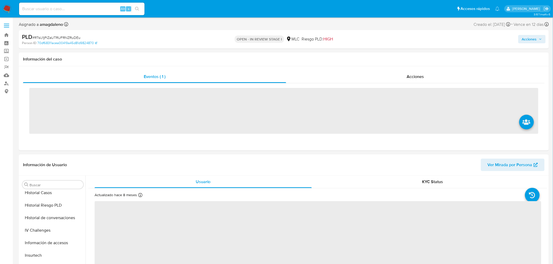
scroll to position [220, 0]
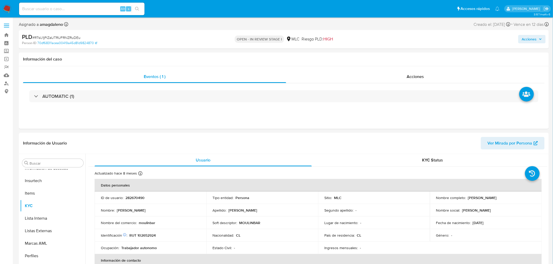
click at [527, 36] on span "Acciones" at bounding box center [529, 39] width 15 height 8
select select "10"
click at [373, 57] on span "Resolución del caso" at bounding box center [383, 56] width 37 height 6
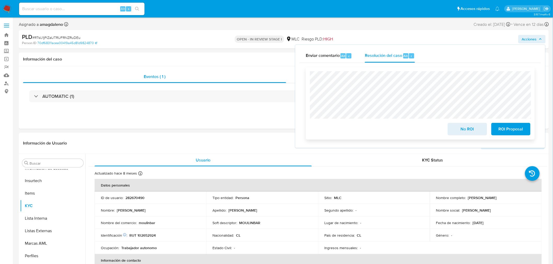
click at [468, 128] on span "No ROI" at bounding box center [467, 129] width 26 height 11
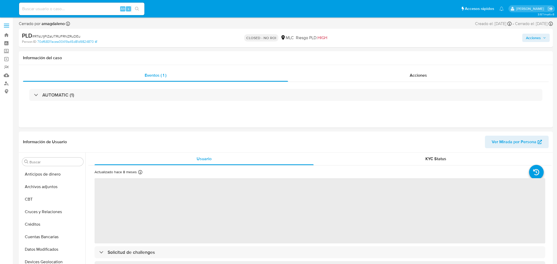
select select "10"
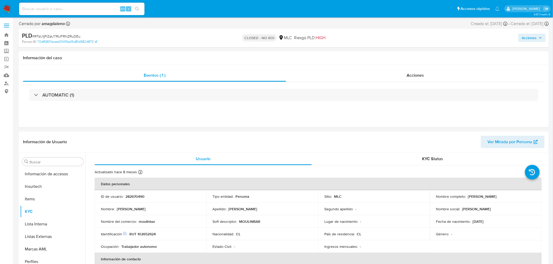
scroll to position [220, 0]
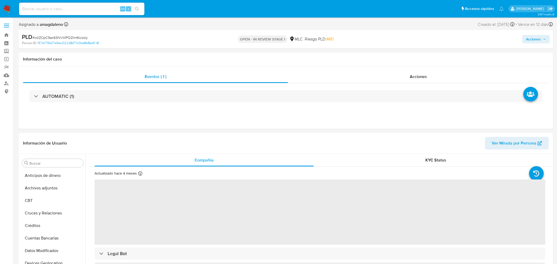
select select "10"
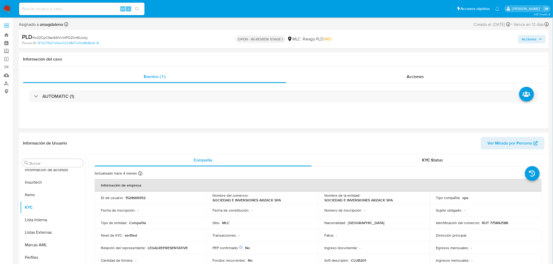
scroll to position [220, 0]
click at [537, 40] on span "Acciones" at bounding box center [529, 39] width 15 height 8
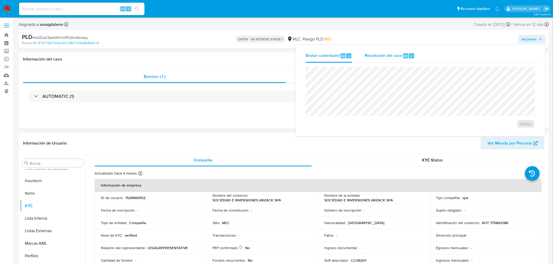
click at [392, 55] on span "Resolución del caso" at bounding box center [383, 56] width 37 height 6
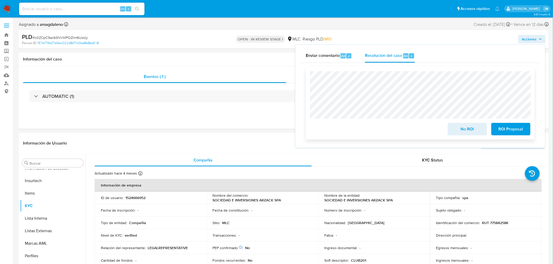
click at [465, 132] on span "No ROI" at bounding box center [467, 129] width 26 height 11
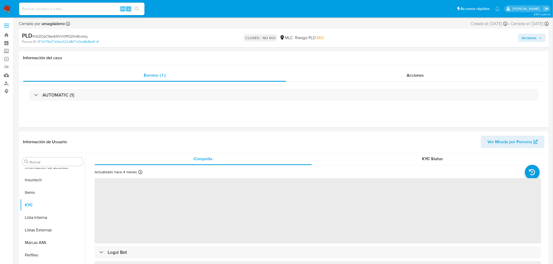
scroll to position [220, 0]
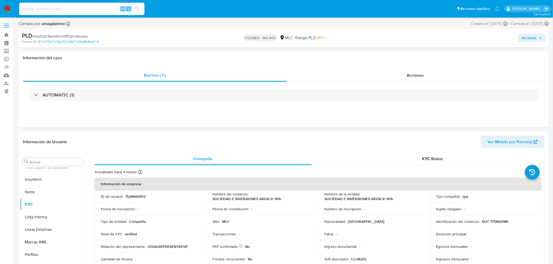
select select "10"
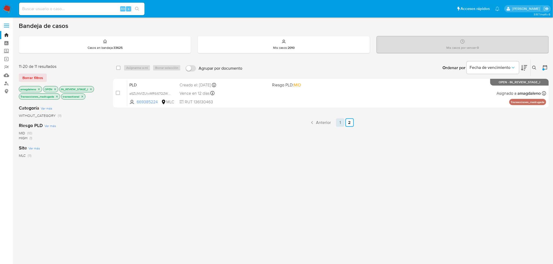
click at [343, 121] on link "1" at bounding box center [340, 123] width 8 height 8
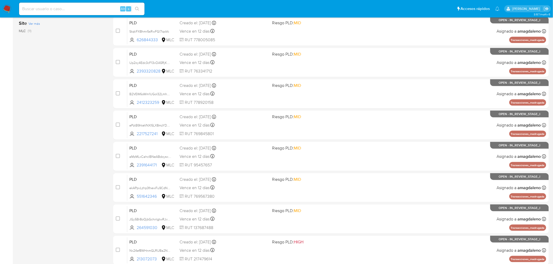
scroll to position [148, 0]
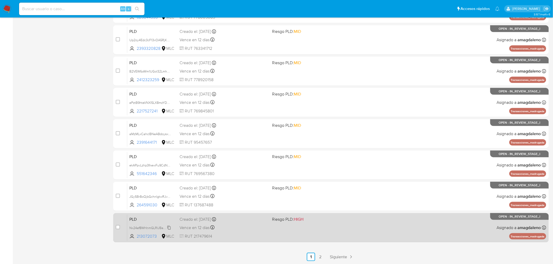
click at [141, 228] on span "Nx24ef8WHnmGLRUBa2N4WmwX" at bounding box center [154, 228] width 50 height 6
click at [241, 231] on div "PLD Nx24ef8WHnmGLRUBa2N4WmwX 213072073 MLC Riesgo PLD: HIGH Creado el: 12/06/20…" at bounding box center [336, 228] width 419 height 26
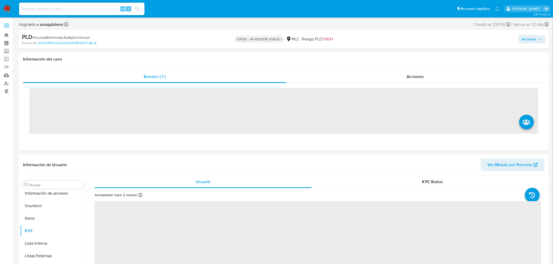
scroll to position [220, 0]
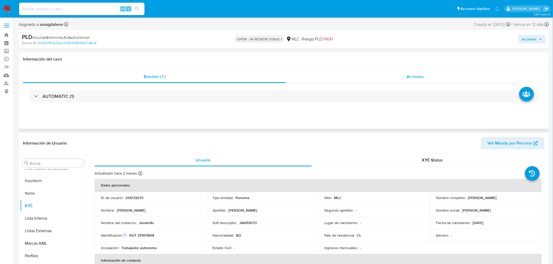
select select "10"
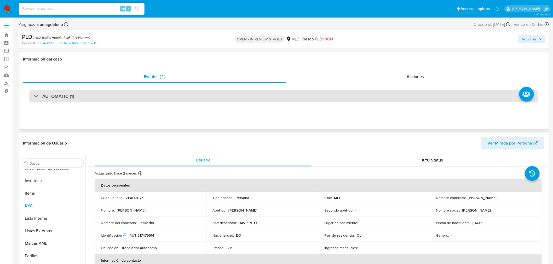
click at [97, 96] on div "AUTOMATIC (1)" at bounding box center [283, 96] width 509 height 12
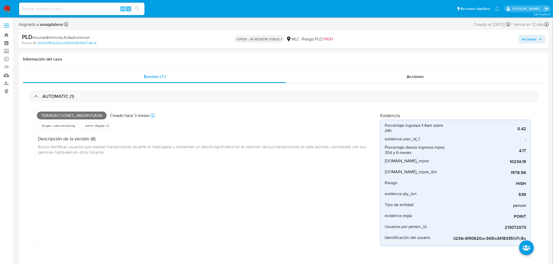
click at [532, 40] on span "Acciones" at bounding box center [529, 39] width 15 height 8
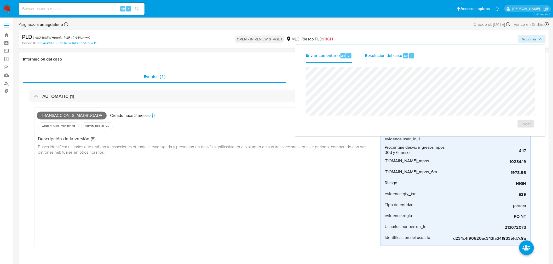
click at [378, 59] on div "Resolución del caso Alt r" at bounding box center [390, 56] width 50 height 14
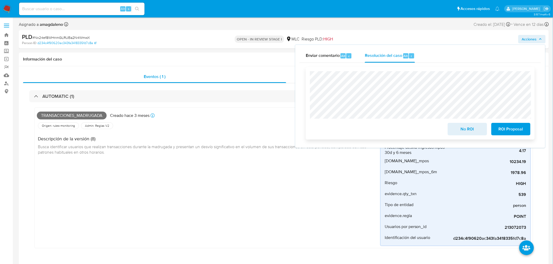
click at [473, 130] on span "No ROI" at bounding box center [467, 129] width 26 height 11
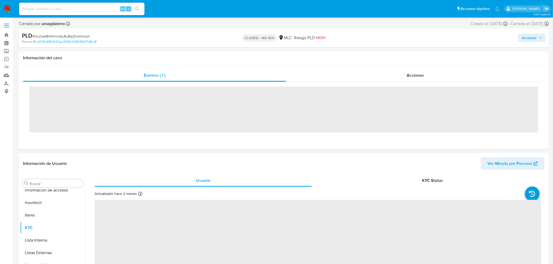
scroll to position [220, 0]
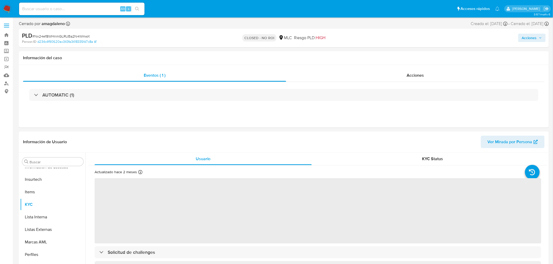
select select "10"
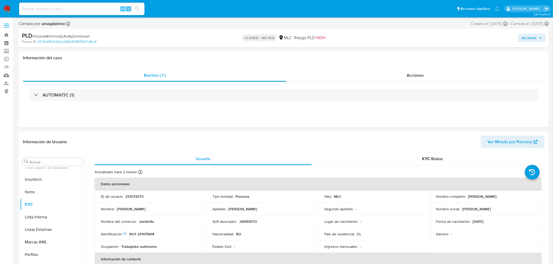
click at [535, 40] on span "Acciones" at bounding box center [529, 38] width 15 height 8
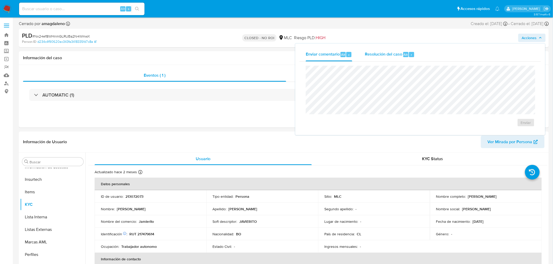
click at [371, 56] on span "Resolución del caso" at bounding box center [383, 54] width 37 height 6
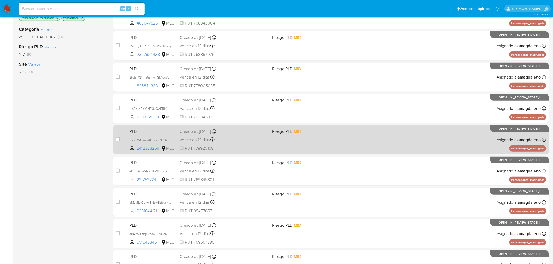
scroll to position [148, 0]
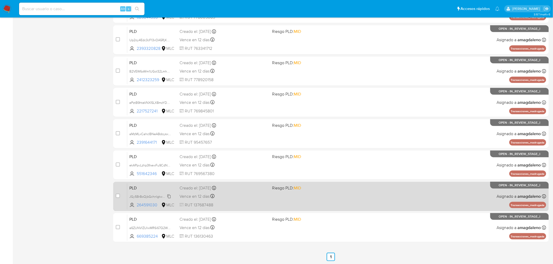
click at [148, 196] on span "JGy5Br8oQjbGchnIgtwRJvUw" at bounding box center [150, 197] width 43 height 6
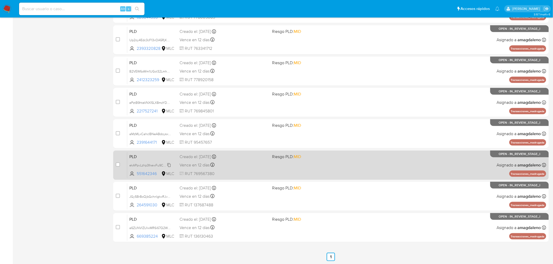
click at [160, 165] on span "ekAPpvLzhp3fnewFu9CdNLjZ" at bounding box center [150, 165] width 42 height 6
click at [245, 164] on div "Vence en 12 días Vence el 10/09/2025 06:06:56" at bounding box center [223, 165] width 89 height 7
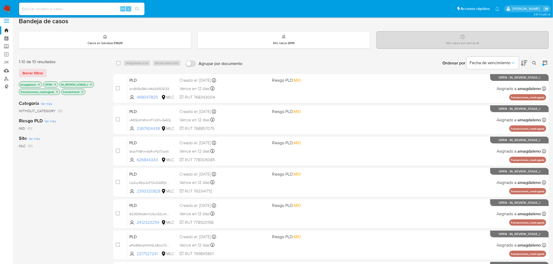
scroll to position [3, 0]
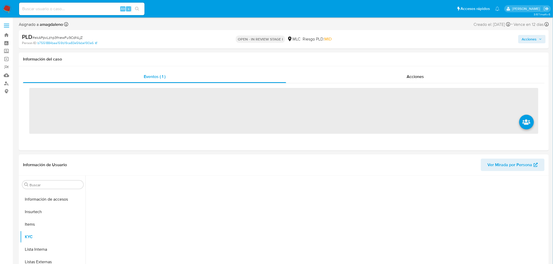
scroll to position [220, 0]
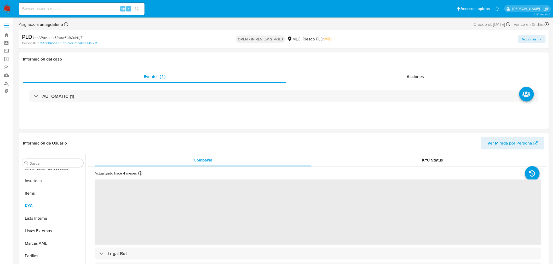
click at [537, 40] on span "Acciones" at bounding box center [532, 39] width 20 height 7
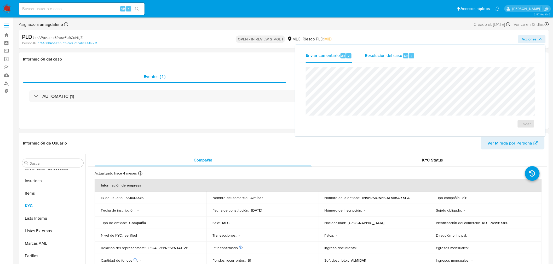
click at [378, 55] on span "Resolución del caso" at bounding box center [383, 56] width 37 height 6
select select "10"
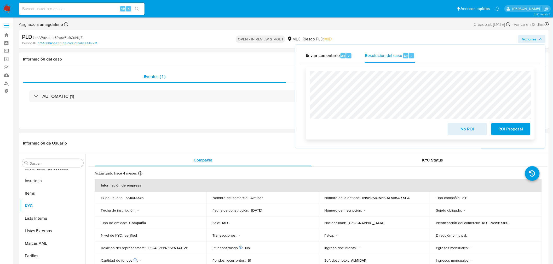
drag, startPoint x: 459, startPoint y: 129, endPoint x: 457, endPoint y: 127, distance: 3.0
click at [459, 129] on span "No ROI" at bounding box center [467, 129] width 26 height 11
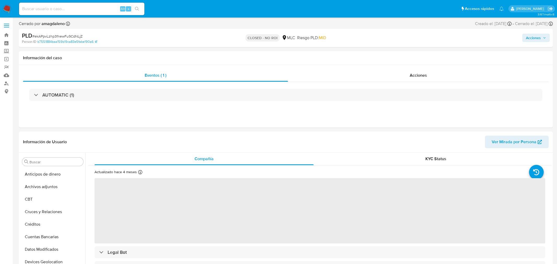
select select "10"
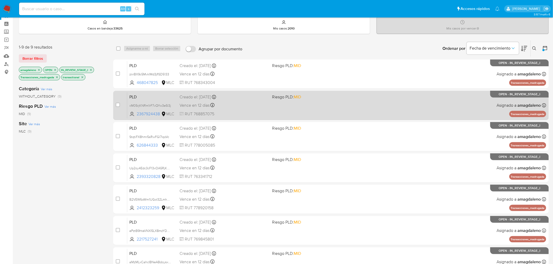
scroll to position [29, 0]
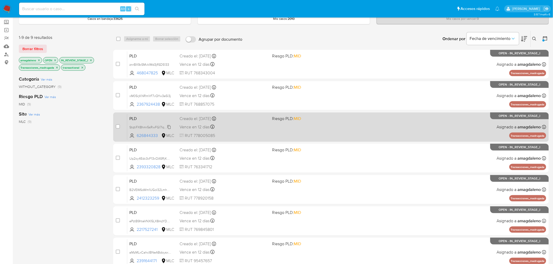
click at [155, 126] on span "StqtiFX8hmr5sRwFGl7lqoVc" at bounding box center [149, 127] width 40 height 6
click at [254, 130] on div "Vence en 12 días Vence el 10/09/2025 06:08:29" at bounding box center [223, 127] width 89 height 7
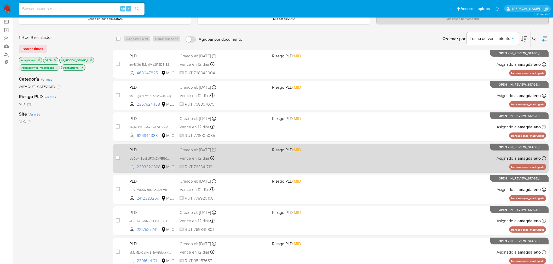
click at [262, 158] on div "Vence en 12 días Vence el 10/09/2025 06:08:04" at bounding box center [223, 158] width 89 height 7
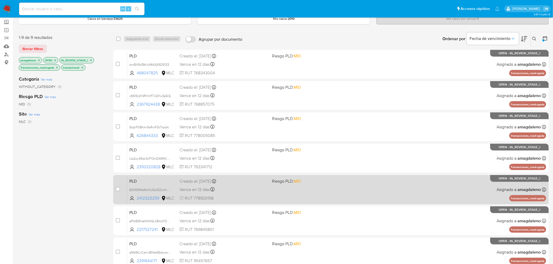
click at [255, 200] on span "RUT 778920158" at bounding box center [223, 199] width 89 height 6
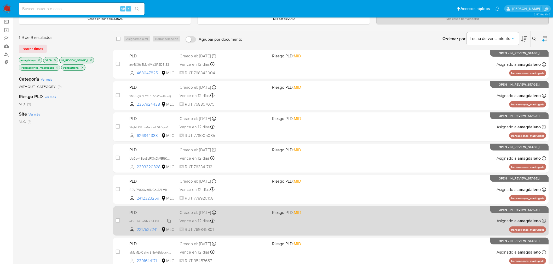
click at [147, 223] on span "ePztB9hteVNXI5LX8mzYDoqs" at bounding box center [150, 221] width 43 height 6
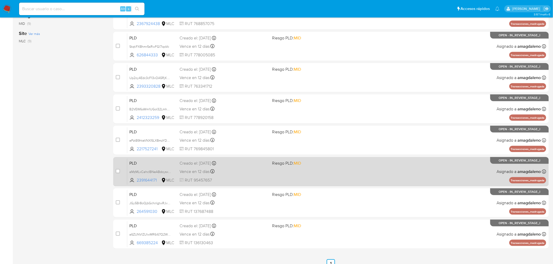
scroll to position [116, 0]
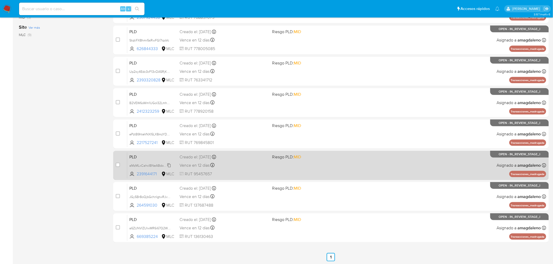
click at [139, 167] on span "aMzMLxCahcIBNeABdoysx7H5" at bounding box center [151, 165] width 45 height 6
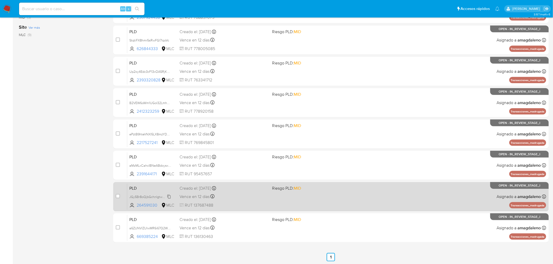
click at [148, 199] on span "JGy5Br8oQjbGchnIgtwRJvUw" at bounding box center [150, 197] width 43 height 6
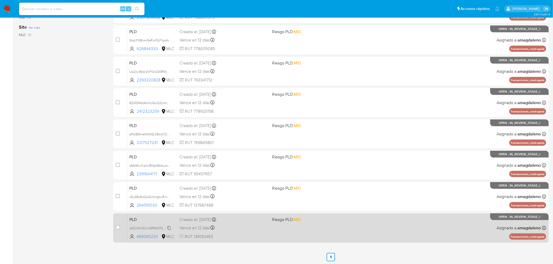
click at [150, 229] on span "a6ZUNVlZUlwMR6i67Q2WxjZN" at bounding box center [151, 228] width 45 height 6
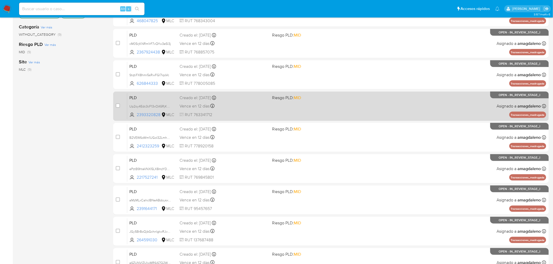
scroll to position [0, 0]
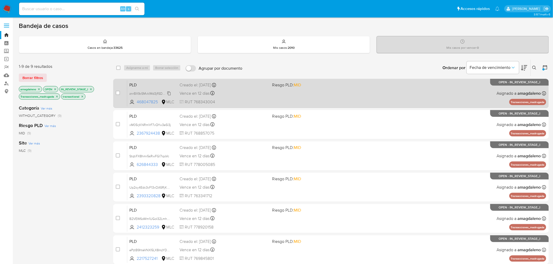
click at [156, 93] on span "znrBX9c5MvklMd3jfISD5133" at bounding box center [149, 93] width 40 height 6
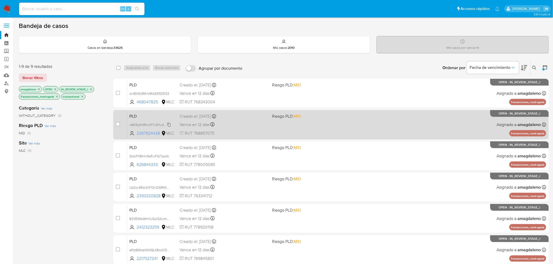
click at [144, 123] on span "xM05rjKNRm1rF7vQYw3e5l3j" at bounding box center [150, 125] width 42 height 6
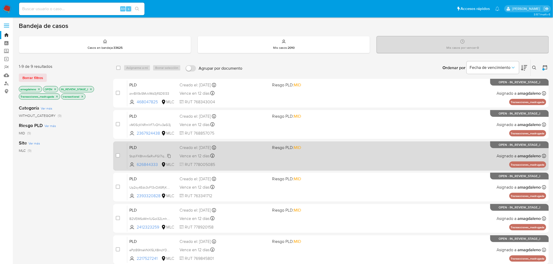
click at [141, 157] on span "StqtiFX8hmr5sRwFGl7lqoVc" at bounding box center [149, 156] width 40 height 6
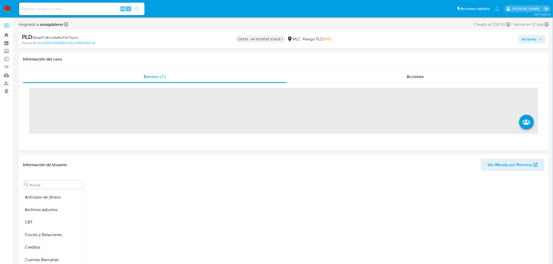
scroll to position [121, 0]
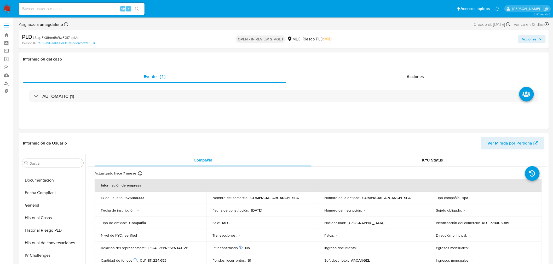
select select "10"
click at [532, 37] on span "Acciones" at bounding box center [529, 39] width 15 height 8
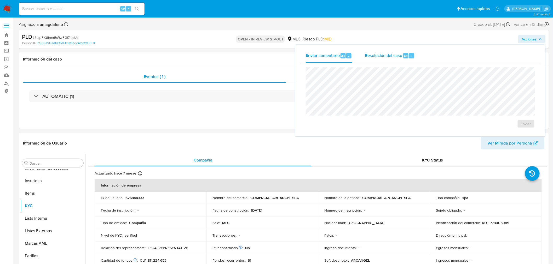
click at [374, 54] on span "Resolución del caso" at bounding box center [383, 56] width 37 height 6
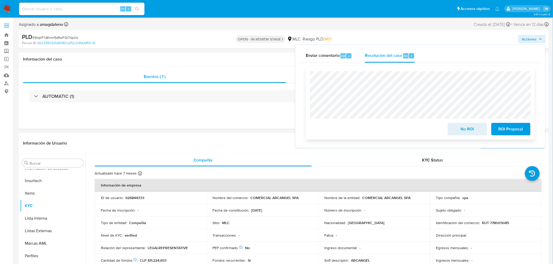
click at [467, 129] on span "No ROI" at bounding box center [467, 129] width 26 height 11
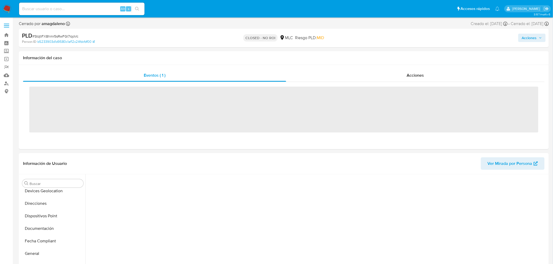
scroll to position [191, 0]
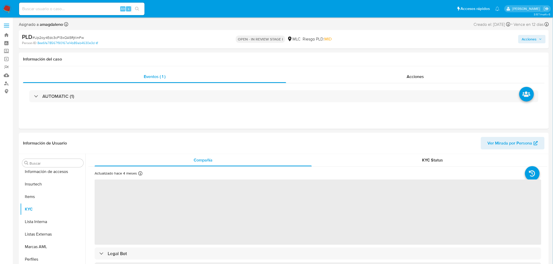
select select "10"
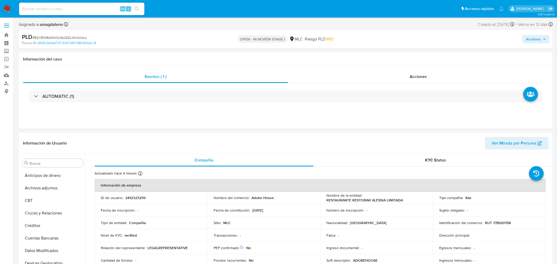
select select "10"
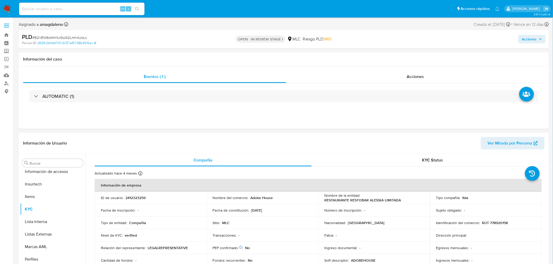
scroll to position [220, 0]
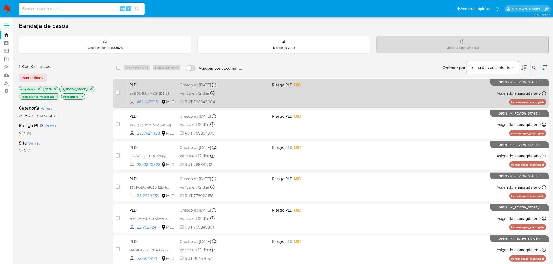
click at [144, 101] on span "468047825" at bounding box center [149, 102] width 24 height 6
click at [149, 101] on span "468047825" at bounding box center [149, 102] width 24 height 6
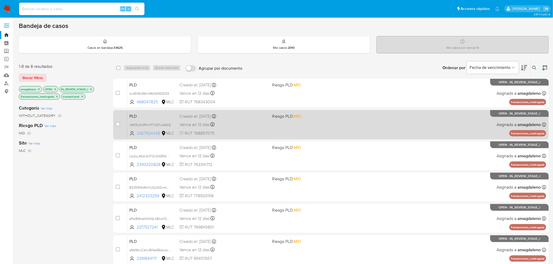
click at [147, 132] on span "2367924438" at bounding box center [149, 134] width 24 height 6
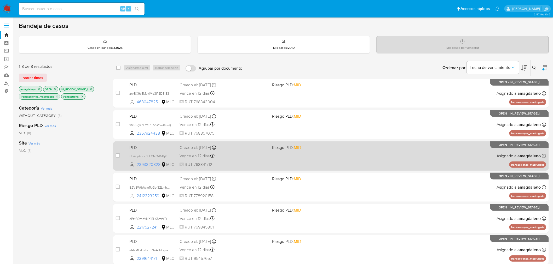
click at [153, 165] on span "2393320828" at bounding box center [149, 165] width 24 height 6
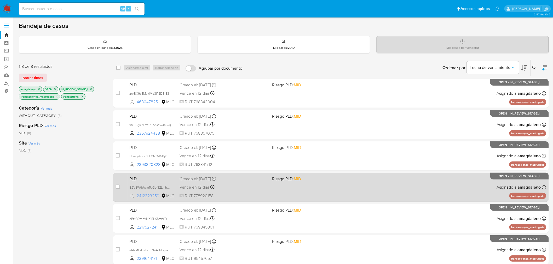
click at [139, 196] on span "2412323259" at bounding box center [149, 196] width 24 height 6
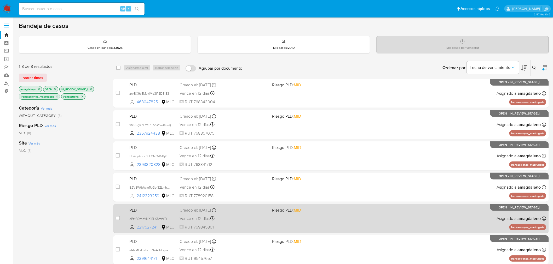
click at [150, 229] on span "2217527241" at bounding box center [149, 228] width 24 height 6
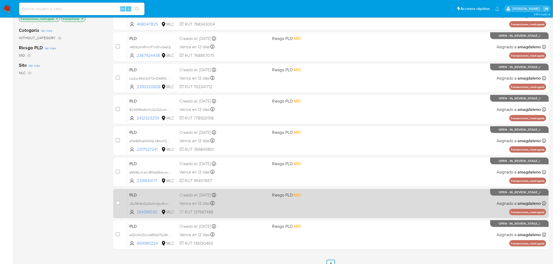
scroll to position [85, 0]
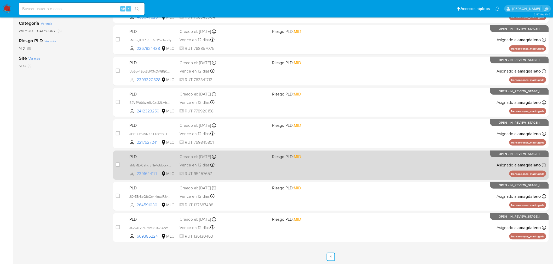
click at [146, 174] on span "2391644171" at bounding box center [149, 174] width 24 height 6
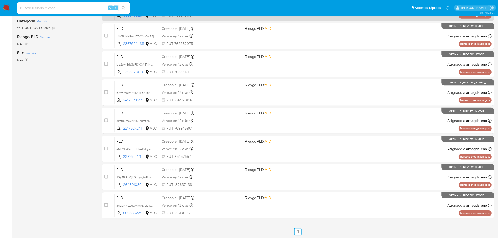
scroll to position [0, 0]
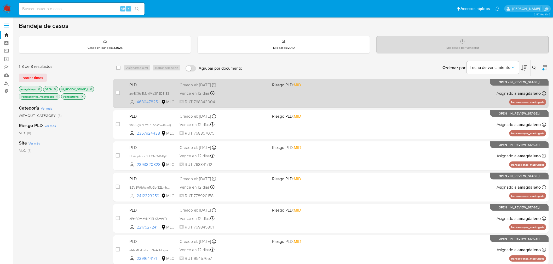
click at [242, 92] on div "Vence en 12 días Vence el 10/09/2025 06:09:47" at bounding box center [223, 93] width 89 height 7
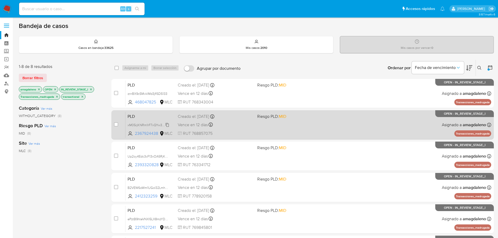
drag, startPoint x: 144, startPoint y: 133, endPoint x: 144, endPoint y: 126, distance: 6.8
click at [144, 132] on span "2367924438" at bounding box center [147, 134] width 24 height 6
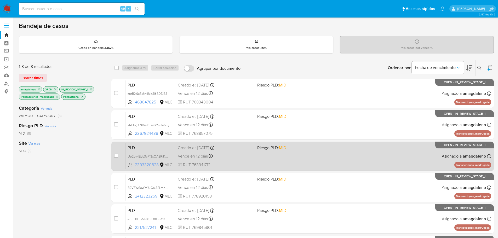
click at [147, 164] on span "2393320828" at bounding box center [147, 165] width 24 height 6
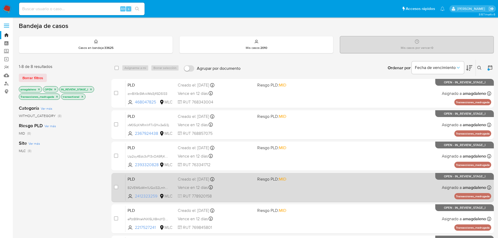
click at [143, 196] on span "2412323259" at bounding box center [147, 196] width 24 height 6
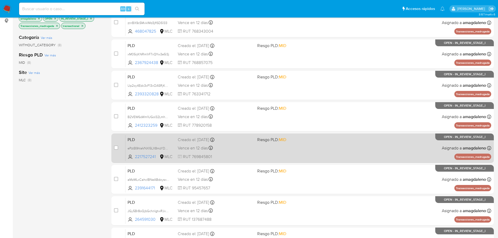
scroll to position [78, 0]
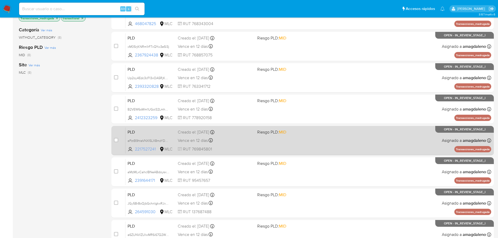
click at [144, 148] on span "2217527241" at bounding box center [147, 149] width 24 height 6
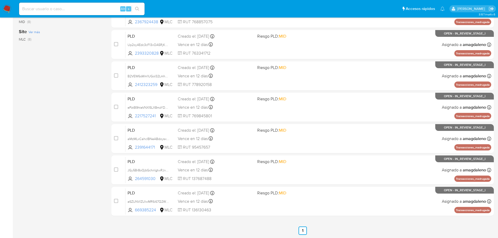
scroll to position [112, 0]
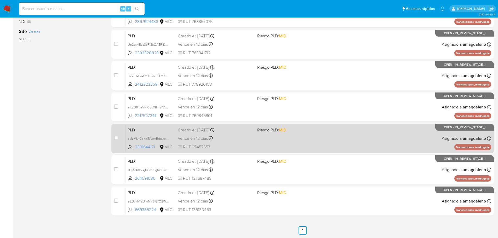
click at [144, 146] on span "2391644171" at bounding box center [147, 147] width 24 height 6
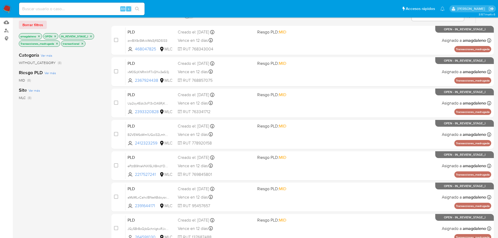
scroll to position [0, 0]
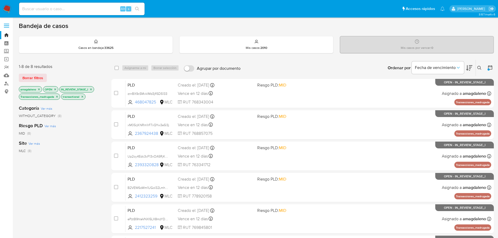
click at [91, 88] on icon "close-filter" at bounding box center [90, 89] width 3 height 3
click at [96, 91] on icon "close-filter" at bounding box center [97, 89] width 3 height 3
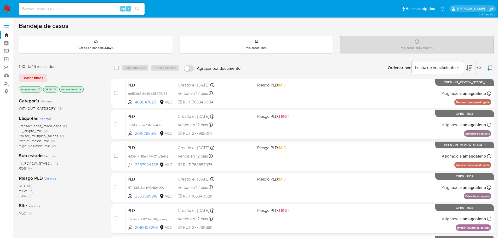
scroll to position [26, 0]
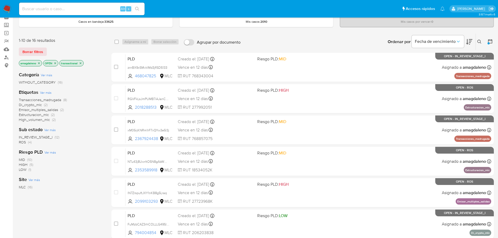
click at [39, 64] on icon "close-filter" at bounding box center [38, 63] width 3 height 3
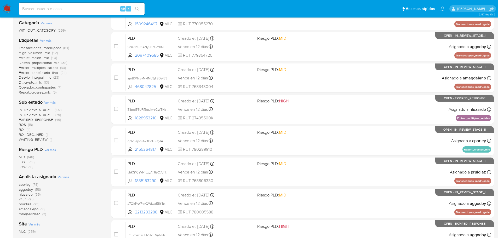
scroll to position [78, 0]
click at [45, 110] on span "IN_REVIEW_STAGE_I" at bounding box center [36, 109] width 34 height 5
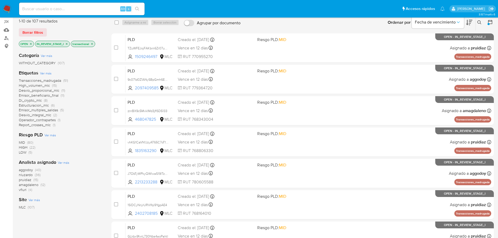
scroll to position [44, 0]
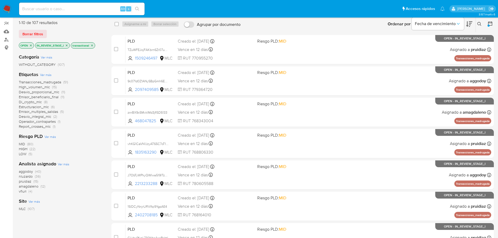
click at [30, 187] on span "amagdaleno" at bounding box center [29, 186] width 20 height 5
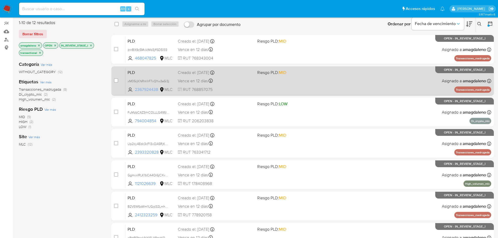
click at [153, 90] on span "2367924438" at bounding box center [147, 90] width 24 height 6
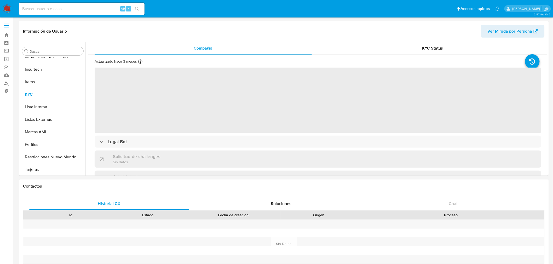
scroll to position [220, 0]
select select "10"
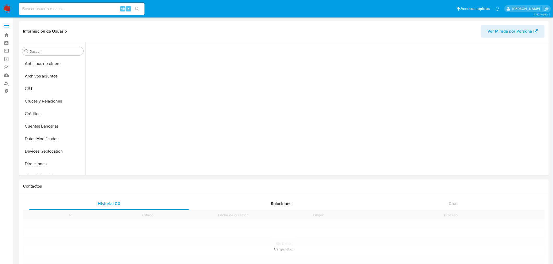
scroll to position [211, 0]
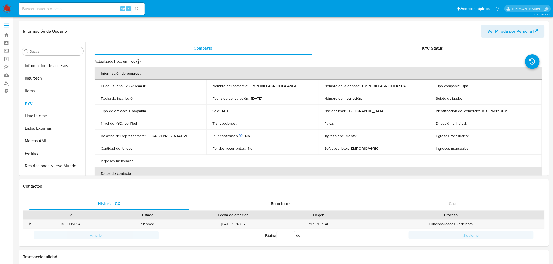
select select "10"
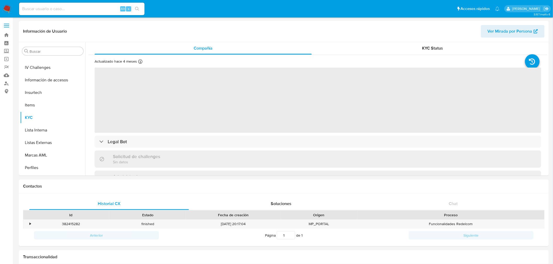
scroll to position [218, 0]
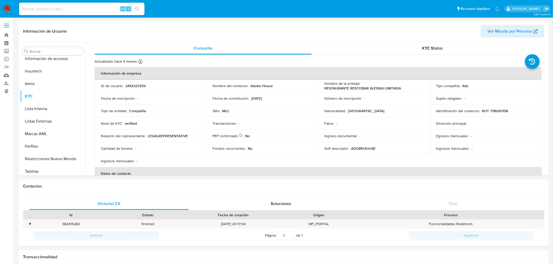
select select "10"
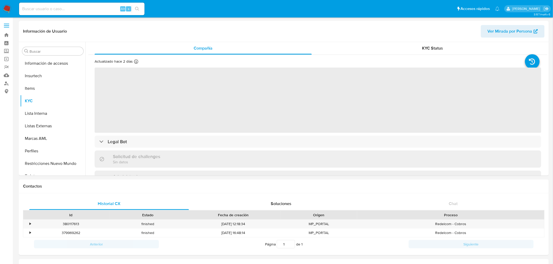
scroll to position [220, 0]
select select "10"
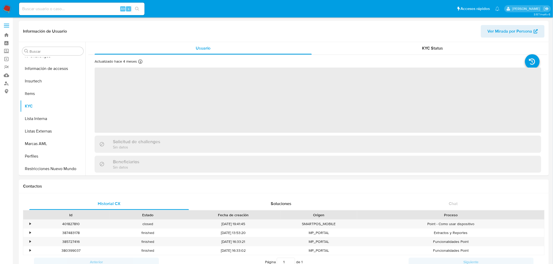
scroll to position [220, 0]
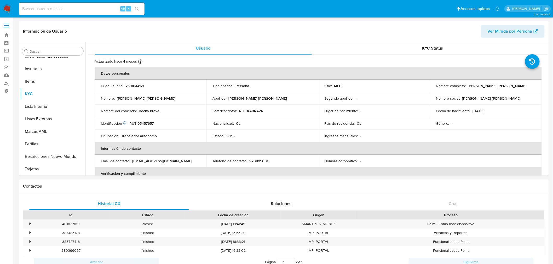
select select "10"
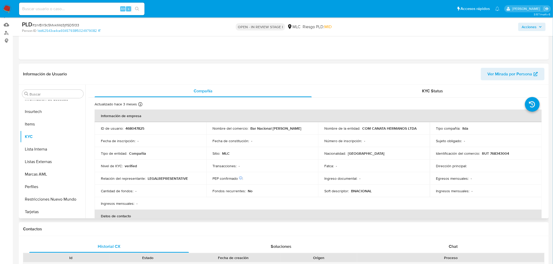
scroll to position [58, 0]
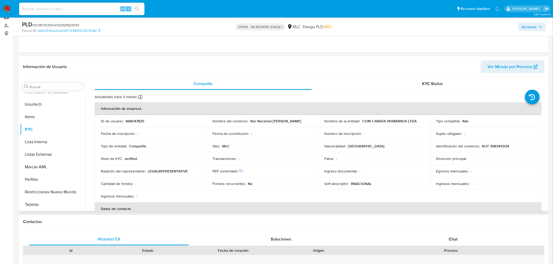
select select "10"
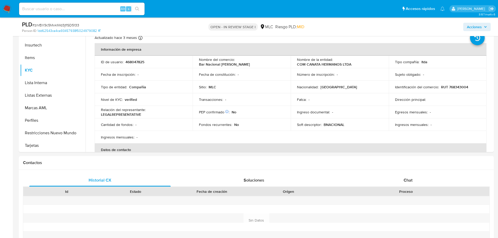
scroll to position [122, 0]
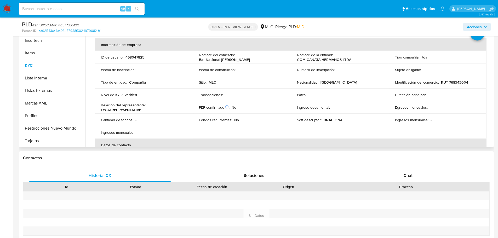
click at [458, 82] on p "RUT 768343004" at bounding box center [454, 82] width 27 height 5
copy p "768343004"
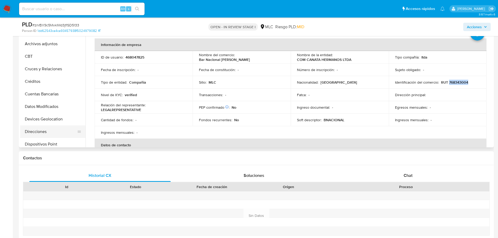
scroll to position [0, 0]
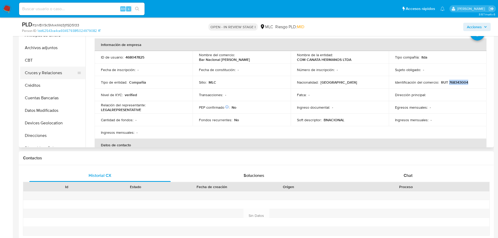
click at [51, 77] on button "Cruces y Relaciones" at bounding box center [50, 73] width 61 height 13
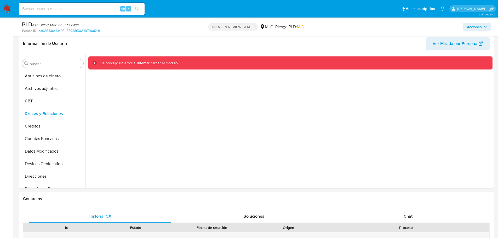
scroll to position [92, 0]
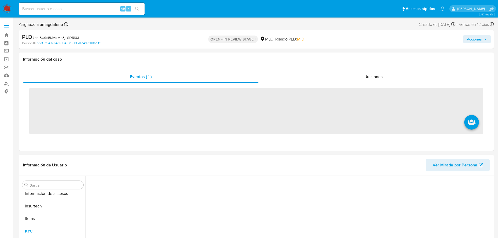
scroll to position [221, 0]
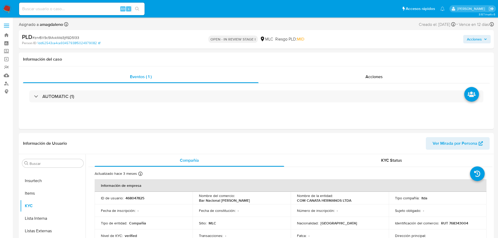
select select "10"
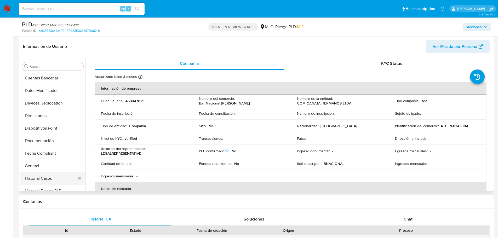
scroll to position [38, 0]
click at [41, 81] on button "Cruces y Relaciones" at bounding box center [50, 78] width 61 height 13
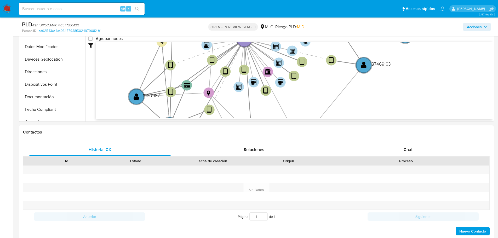
scroll to position [116, 0]
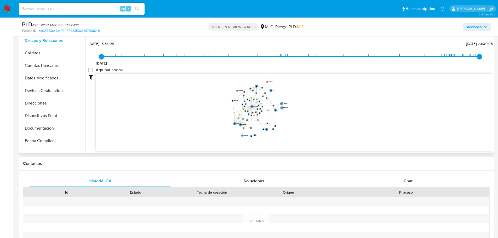
drag, startPoint x: 351, startPoint y: 119, endPoint x: 306, endPoint y: 121, distance: 45.5
click at [306, 121] on icon "device-62f5463208813b001887fd54  device-68127a490a813df86a170367  device-66e1…" at bounding box center [294, 112] width 396 height 76
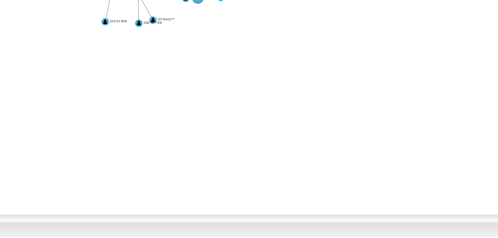
drag, startPoint x: 340, startPoint y: 139, endPoint x: 340, endPoint y: 102, distance: 36.8
click at [340, 115] on icon "device-62f5463208813b001887fd54  device-68127a490a813df86a170367  device-66e1…" at bounding box center [294, 112] width 396 height 76
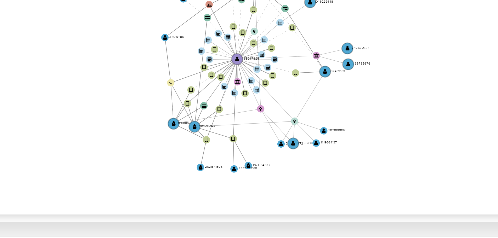
drag, startPoint x: 289, startPoint y: 107, endPoint x: 314, endPoint y: 144, distance: 45.0
click at [314, 144] on icon "device-62f5463208813b001887fd54  device-68127a490a813df86a170367  device-66e1…" at bounding box center [294, 112] width 396 height 76
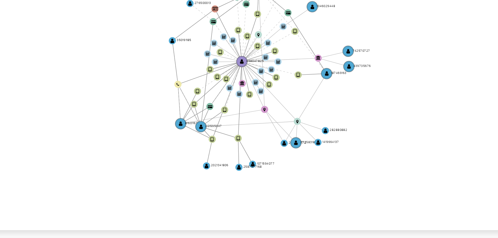
drag, startPoint x: 340, startPoint y: 111, endPoint x: 340, endPoint y: 106, distance: 4.4
click at [340, 106] on icon "device-62f5463208813b001887fd54  device-68127a490a813df86a170367  device-66e1…" at bounding box center [294, 112] width 396 height 76
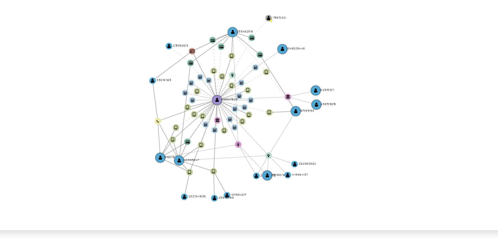
drag, startPoint x: 304, startPoint y: 118, endPoint x: 299, endPoint y: 119, distance: 5.7
click at [299, 119] on icon "device-62f5463208813b001887fd54  device-68127a490a813df86a170367  device-66e1…" at bounding box center [294, 112] width 396 height 76
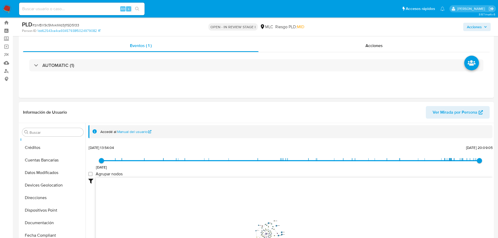
scroll to position [0, 0]
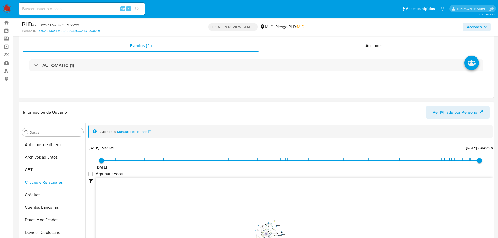
click at [83, 108] on header "Información de Usuario Ver Mirada por Persona" at bounding box center [256, 112] width 466 height 13
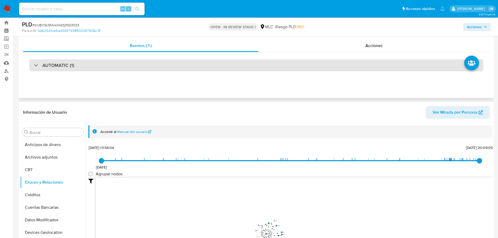
click at [170, 67] on div "AUTOMATIC (1)" at bounding box center [256, 65] width 454 height 12
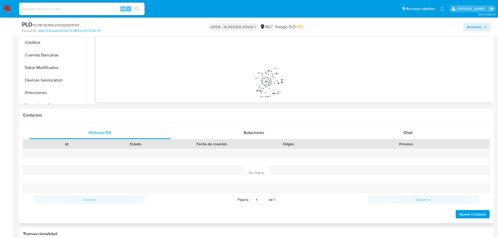
scroll to position [378, 0]
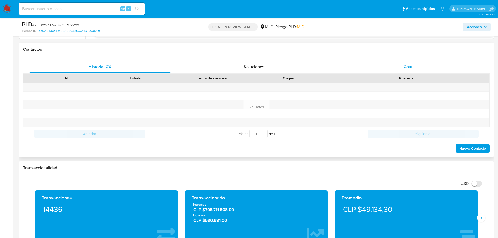
click at [403, 64] on div "Chat" at bounding box center [407, 67] width 141 height 13
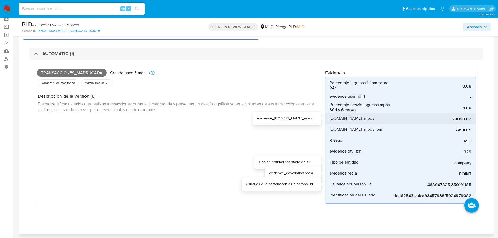
scroll to position [52, 0]
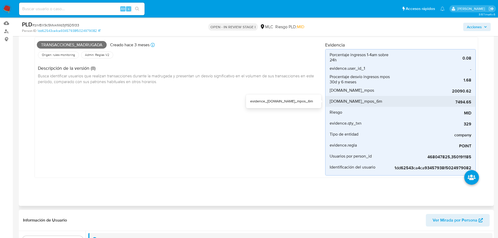
drag, startPoint x: 455, startPoint y: 103, endPoint x: 470, endPoint y: 103, distance: 15.2
click at [470, 103] on span "7494.65" at bounding box center [432, 102] width 78 height 5
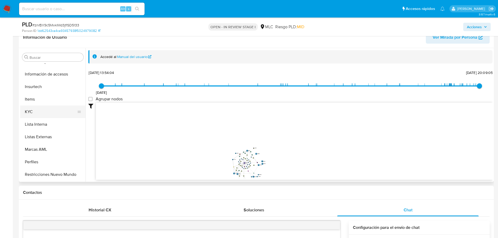
scroll to position [209, 0]
click at [32, 109] on button "KYC" at bounding box center [50, 111] width 61 height 13
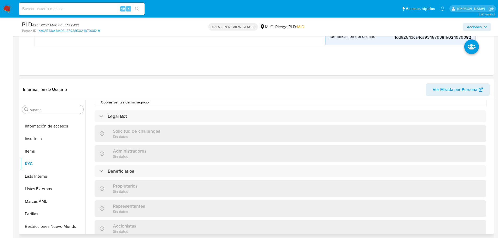
scroll to position [287, 0]
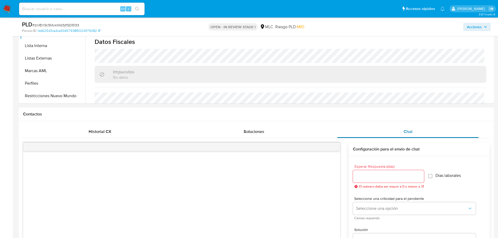
click at [407, 133] on span "Chat" at bounding box center [407, 132] width 9 height 6
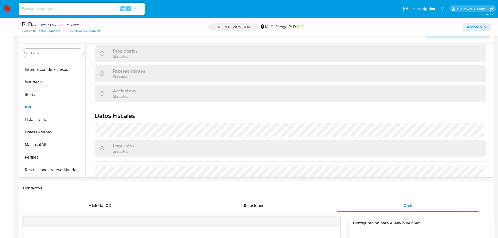
scroll to position [235, 0]
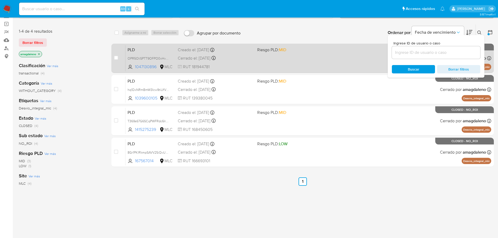
scroll to position [61, 0]
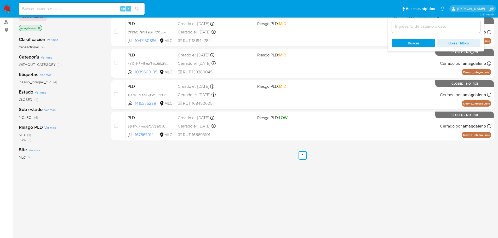
click at [366, 177] on div "select-all-cases-checkbox Asignarme a mí Borrar selección Agrupar por documento…" at bounding box center [302, 116] width 382 height 237
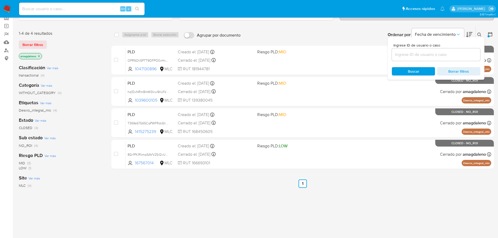
scroll to position [0, 0]
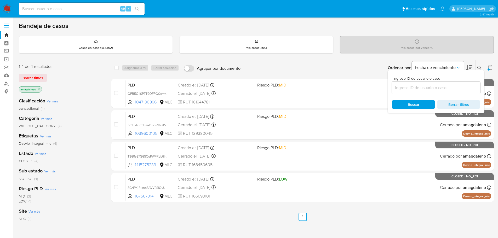
click at [81, 88] on div "amagdaleno" at bounding box center [61, 89] width 84 height 7
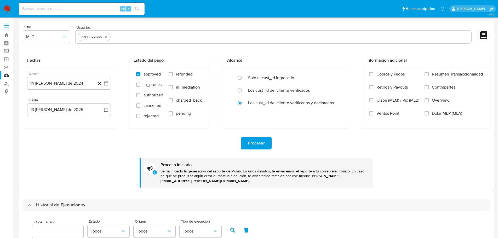
select select "10"
click at [107, 37] on icon "quitar 2368822665" at bounding box center [106, 37] width 2 height 2
click at [106, 38] on input "text" at bounding box center [273, 37] width 391 height 8
paste input "468047825"
type input "468047825"
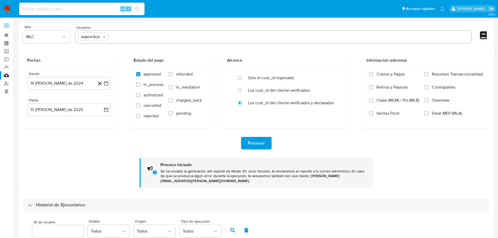
paste input "2367924438"
type input "2367924438"
paste input "2393320828"
type input "2393320828"
paste input "2412323259"
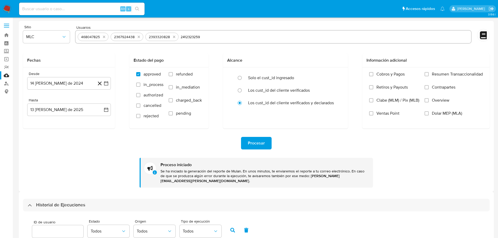
type input "2412323259"
paste input "2217527241"
type input "2217527241"
paste input "2391644171"
type input "2391644171"
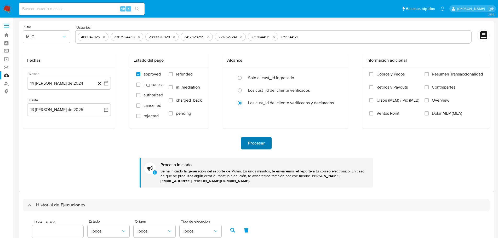
click at [262, 145] on span "Procesar" at bounding box center [256, 142] width 17 height 11
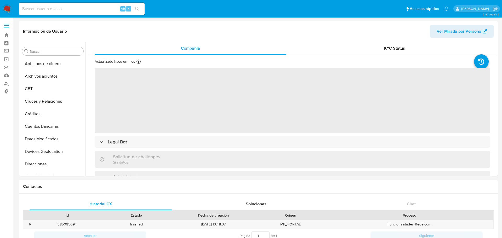
select select "10"
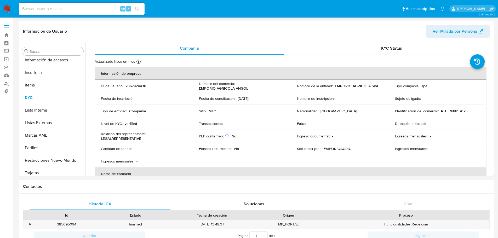
scroll to position [221, 0]
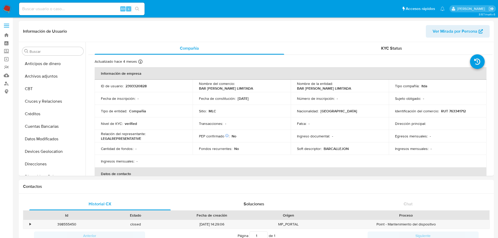
select select "10"
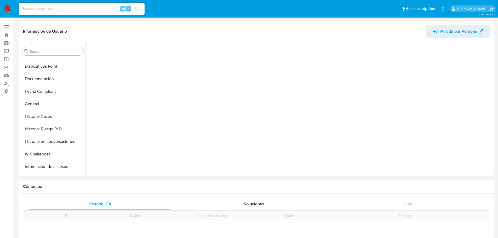
scroll to position [198, 0]
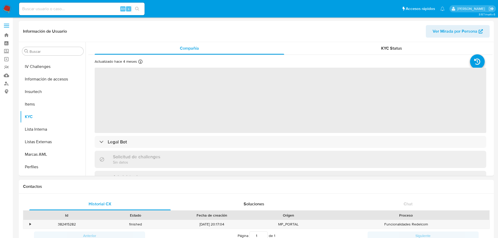
select select "10"
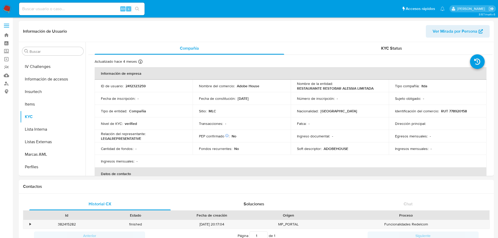
scroll to position [221, 0]
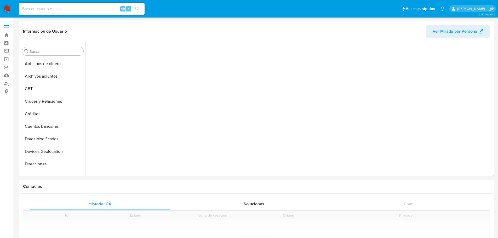
scroll to position [149, 0]
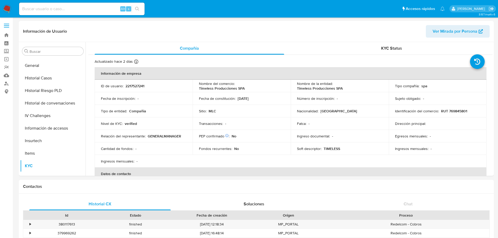
select select "10"
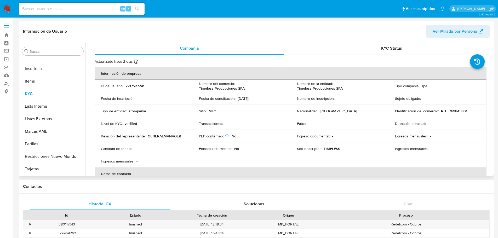
click at [183, 30] on header "Información de Usuario Ver Mirada por Persona" at bounding box center [256, 31] width 466 height 13
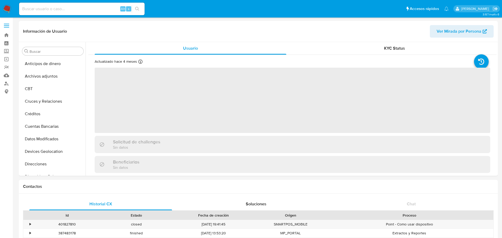
select select "10"
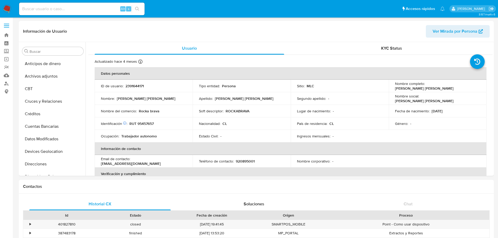
scroll to position [221, 0]
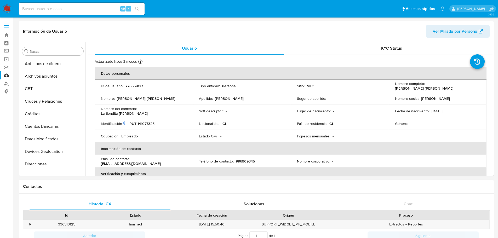
select select "10"
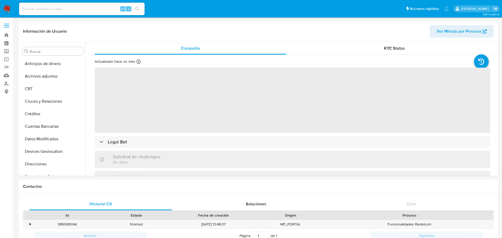
select select "10"
